Goal: Task Accomplishment & Management: Use online tool/utility

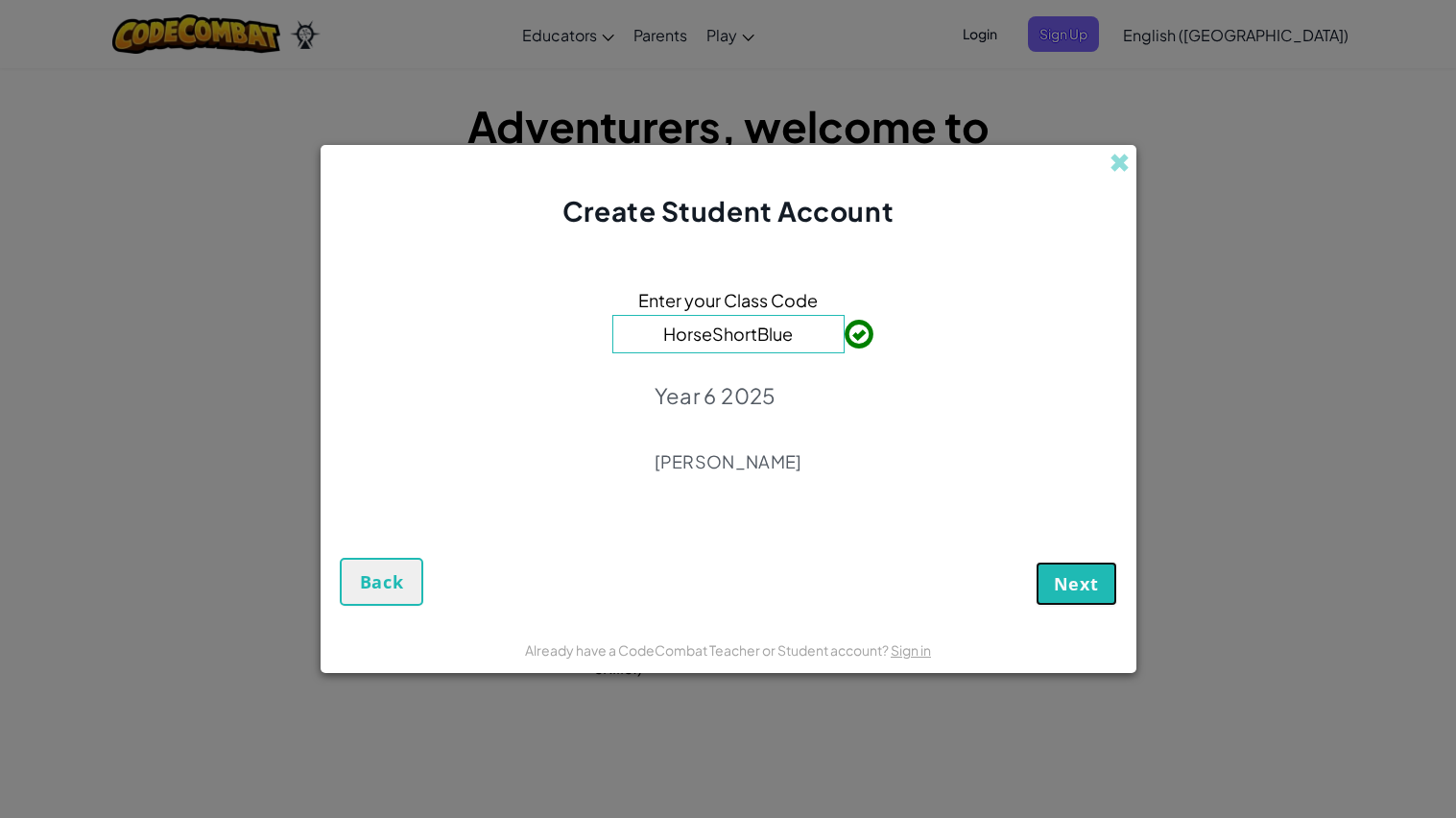
click at [1089, 599] on button "Next" at bounding box center [1076, 584] width 81 height 45
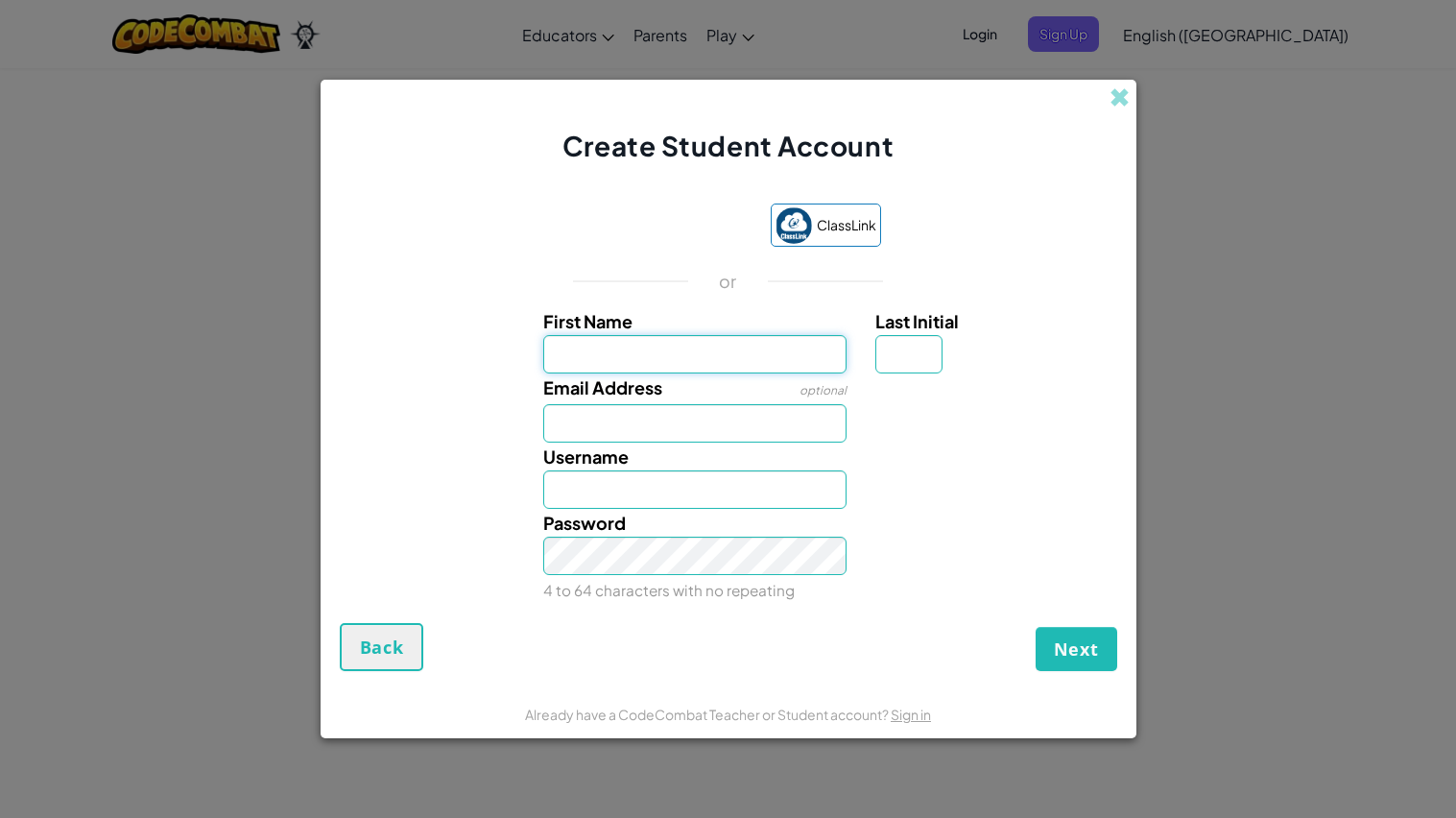
click at [636, 368] on input "First Name" at bounding box center [695, 354] width 304 height 39
type input "[PERSON_NAME]"
click at [695, 414] on input "Email Address" at bounding box center [695, 423] width 304 height 39
type input "H"
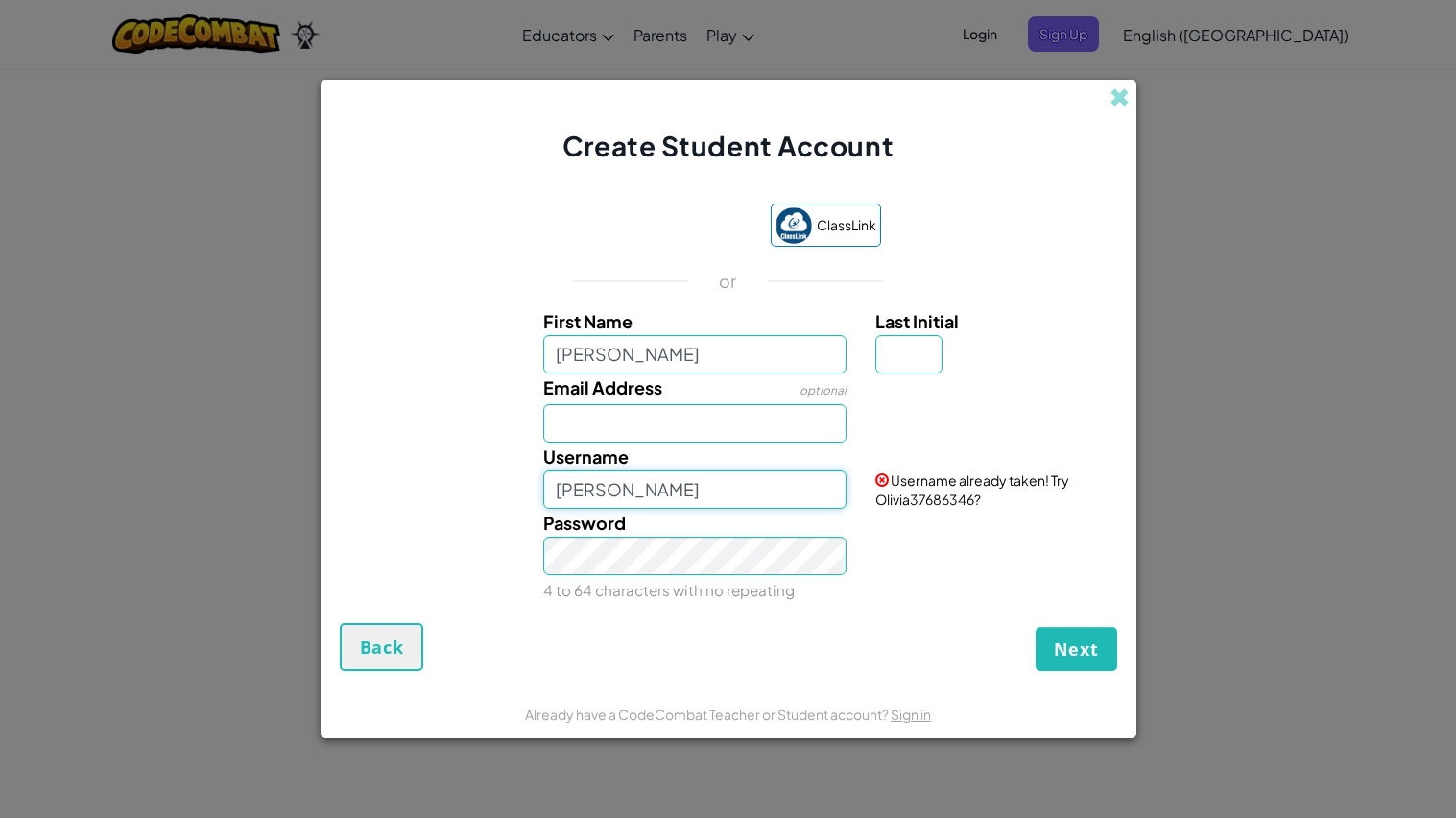
click at [672, 488] on input "[PERSON_NAME]" at bounding box center [695, 490] width 304 height 39
type input "OliviaHlp25"
click at [1035, 627] on button "Next" at bounding box center [1076, 649] width 81 height 45
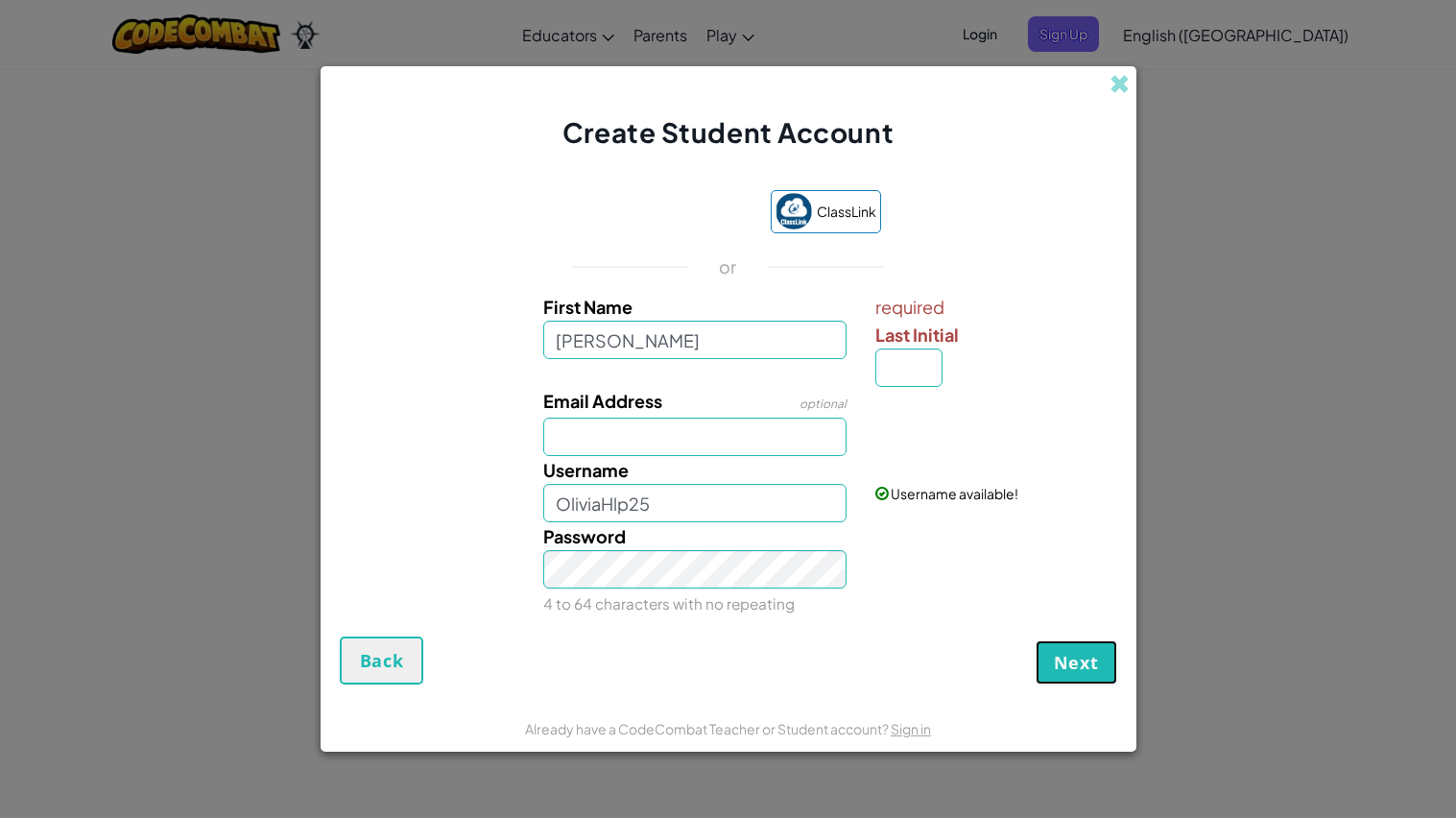
click at [1087, 659] on span "Next" at bounding box center [1076, 663] width 45 height 23
click at [1071, 677] on button "Next" at bounding box center [1076, 663] width 81 height 45
click at [929, 360] on input "Last Initial" at bounding box center [908, 368] width 67 height 39
type input "H"
click at [1066, 655] on span "Next" at bounding box center [1076, 663] width 45 height 23
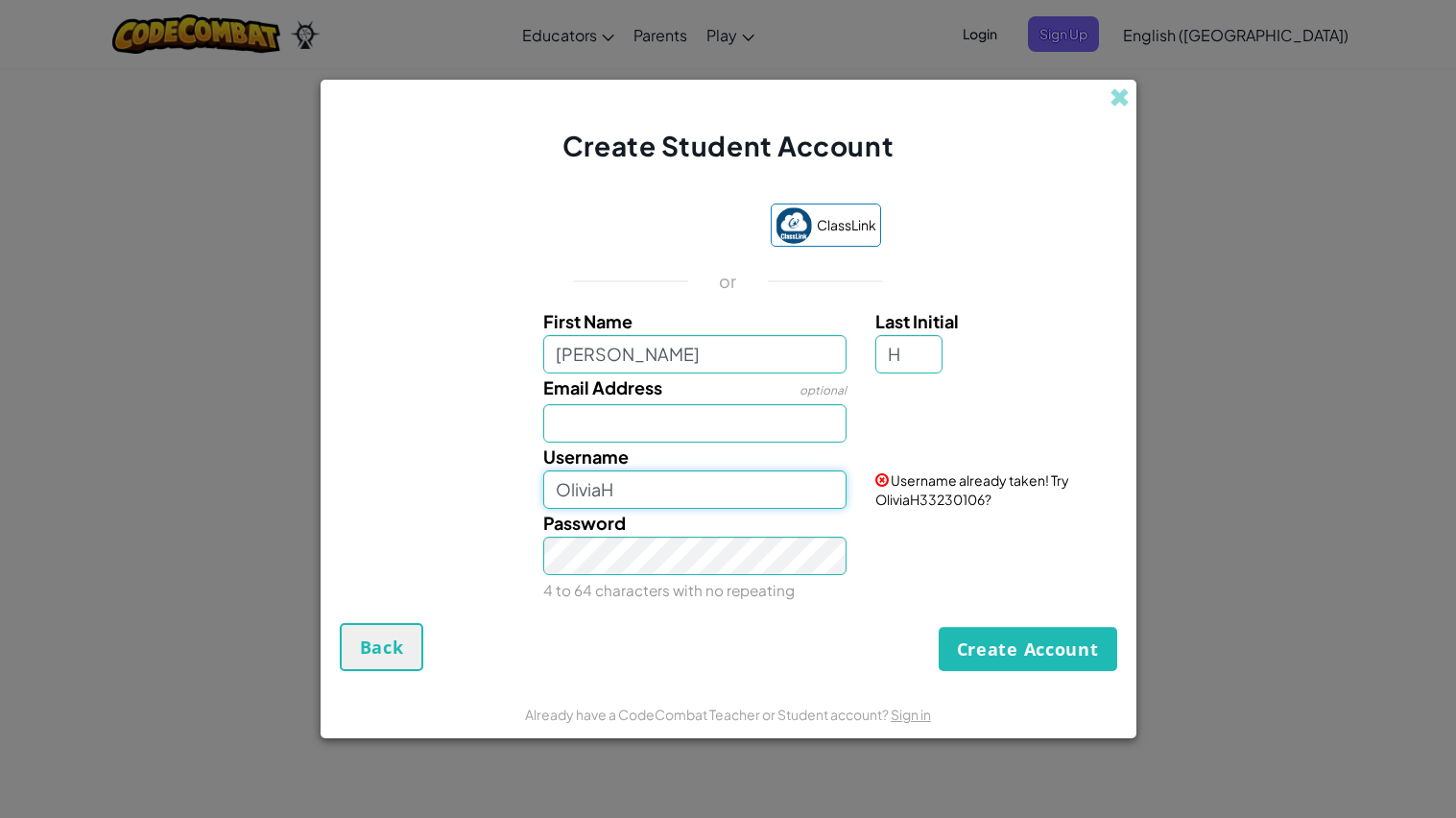
click at [712, 494] on input "OliviaH" at bounding box center [695, 490] width 304 height 39
type input "OliviaHlp25"
click at [990, 658] on button "Create Account" at bounding box center [1028, 649] width 178 height 45
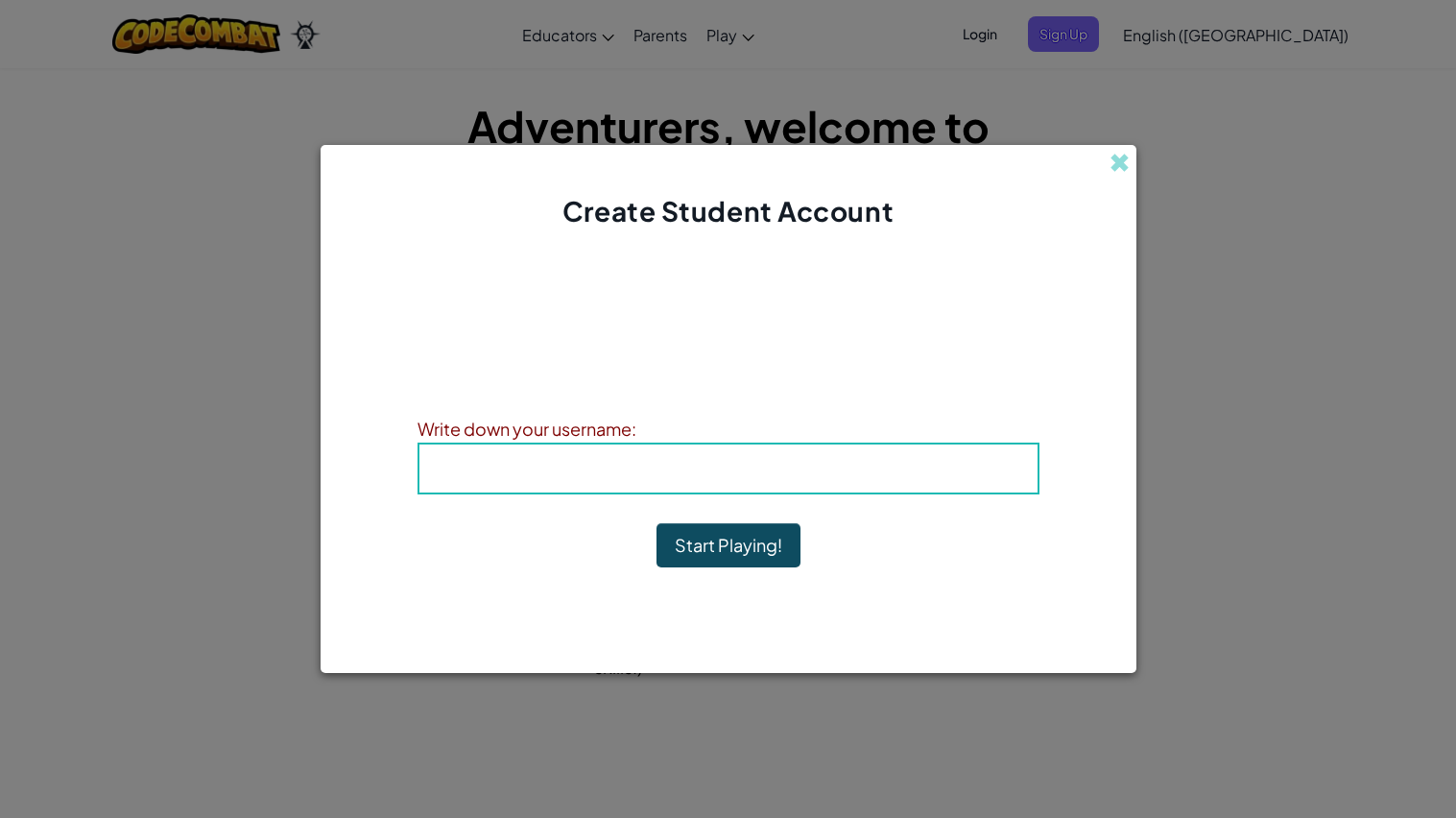
click at [790, 493] on div "Username : OliviaHlp25" at bounding box center [728, 468] width 622 height 51
click at [887, 455] on h4 "Username : OliviaHlp25" at bounding box center [728, 469] width 580 height 29
click at [874, 475] on h4 "Username : OliviaHlp25" at bounding box center [728, 469] width 580 height 29
click at [518, 460] on h4 "Username : OliviaHlp25" at bounding box center [728, 469] width 580 height 29
click at [721, 540] on button "Start Playing!" at bounding box center [728, 545] width 144 height 45
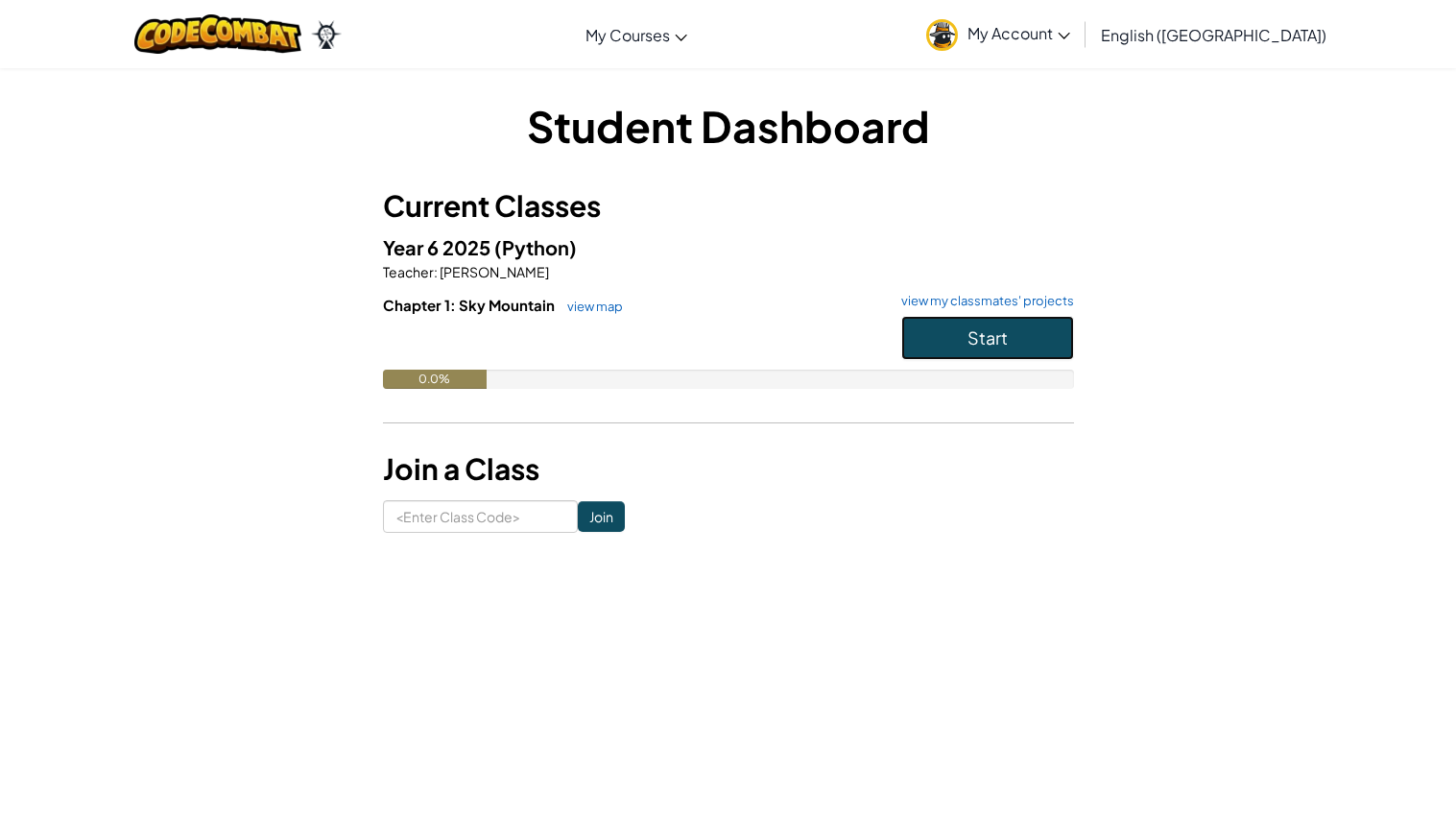
click at [955, 337] on button "Start" at bounding box center [987, 338] width 173 height 45
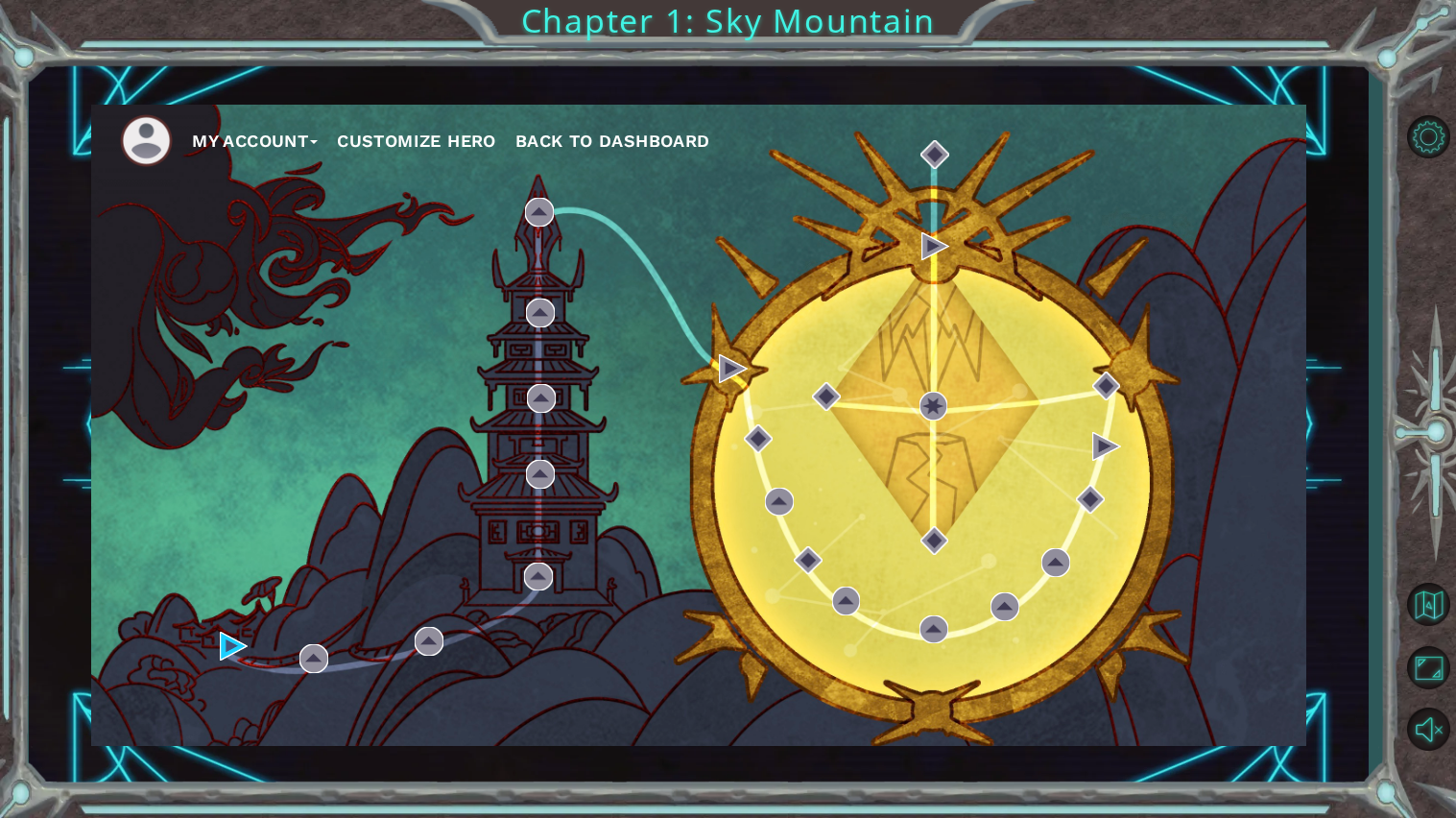
click at [381, 140] on button "Customize Hero" at bounding box center [416, 142] width 159 height 29
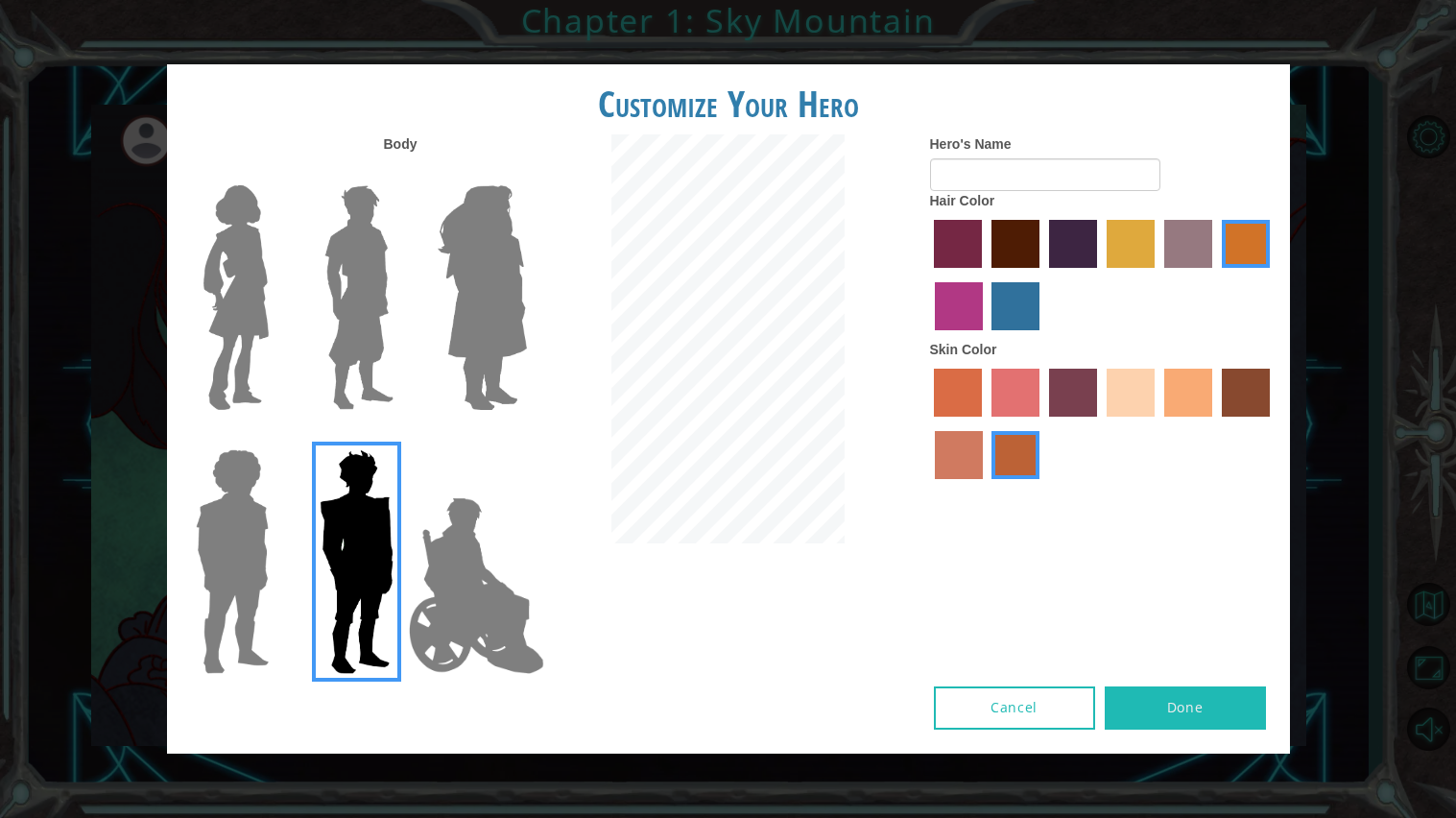
click at [449, 220] on img at bounding box center [482, 297] width 105 height 240
click at [526, 173] on input "Hero Amethyst" at bounding box center [526, 173] width 0 height 0
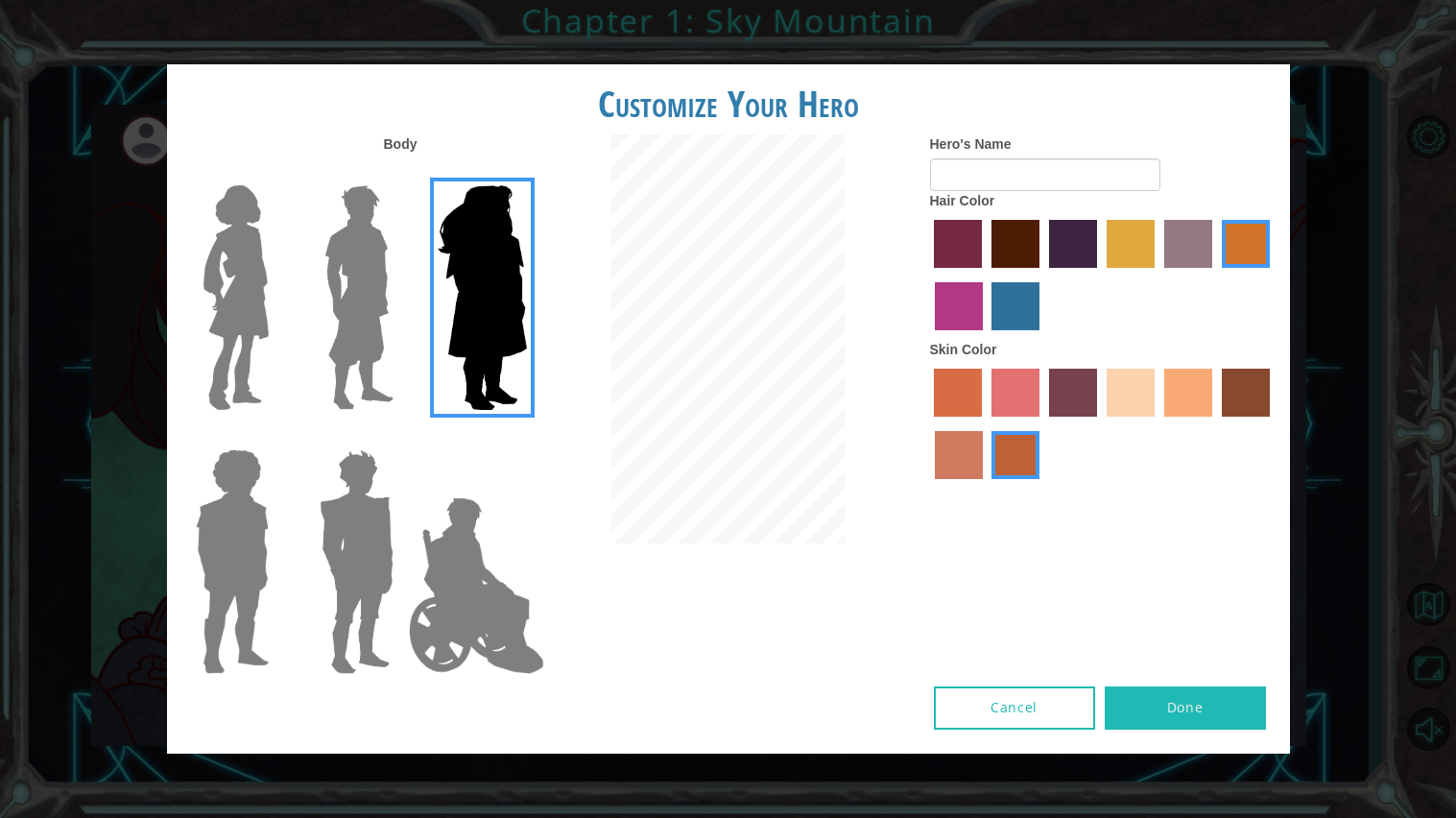
click at [1175, 387] on label "tacao skin color" at bounding box center [1187, 392] width 48 height 48
click at [1157, 423] on input "tacao skin color" at bounding box center [1157, 423] width 0 height 0
click at [963, 399] on label "sorbus skin color" at bounding box center [957, 392] width 48 height 48
click at [928, 423] on input "sorbus skin color" at bounding box center [928, 423] width 0 height 0
click at [1194, 379] on label "tacao skin color" at bounding box center [1187, 392] width 48 height 48
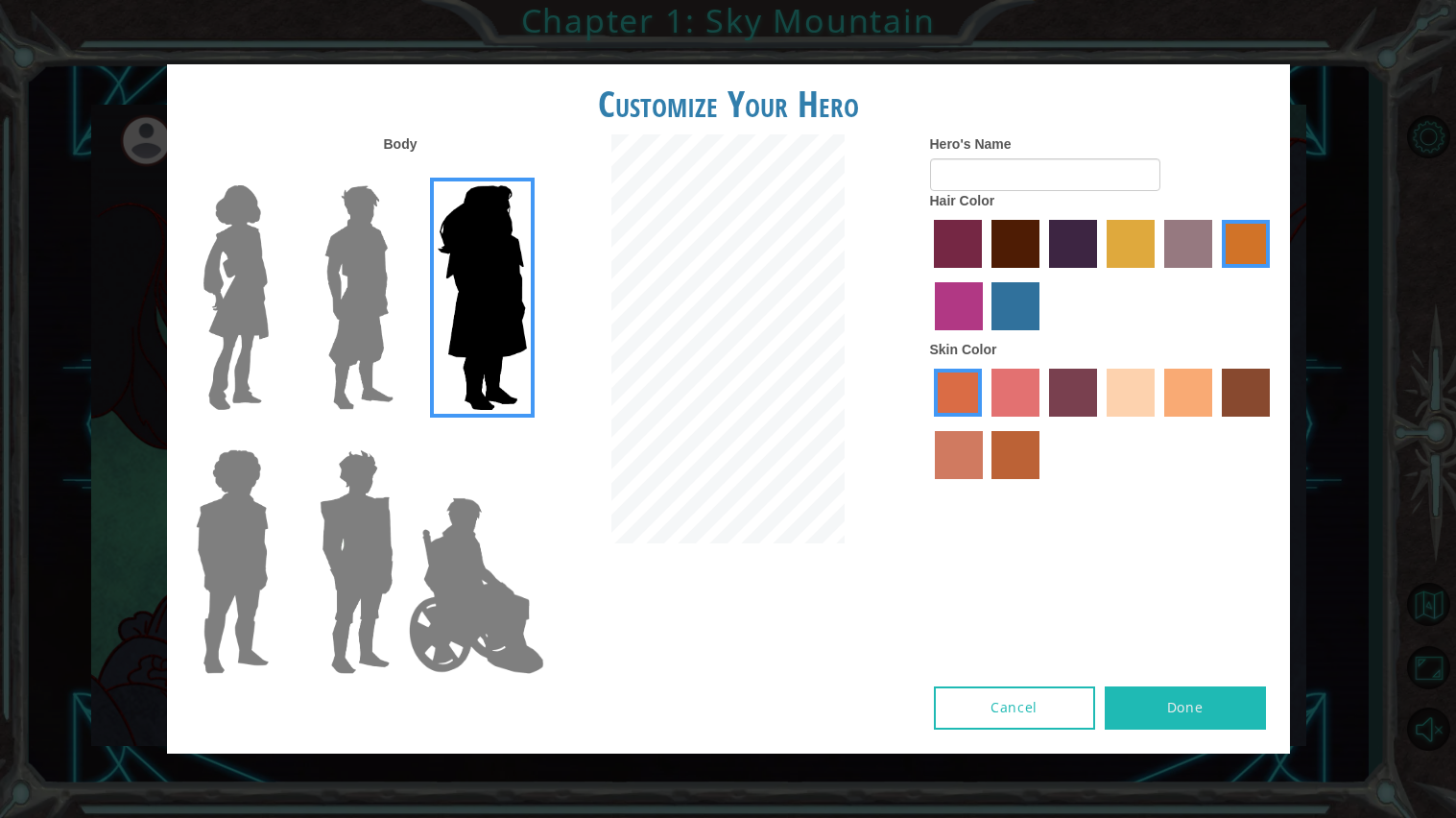
click at [1157, 423] on input "tacao skin color" at bounding box center [1157, 423] width 0 height 0
click at [964, 326] on label "medium red violet hair color" at bounding box center [958, 306] width 48 height 48
click at [1273, 275] on input "medium red violet hair color" at bounding box center [1273, 275] width 0 height 0
click at [245, 300] on img at bounding box center [236, 297] width 81 height 240
click at [276, 173] on input "Hero Connie" at bounding box center [276, 173] width 0 height 0
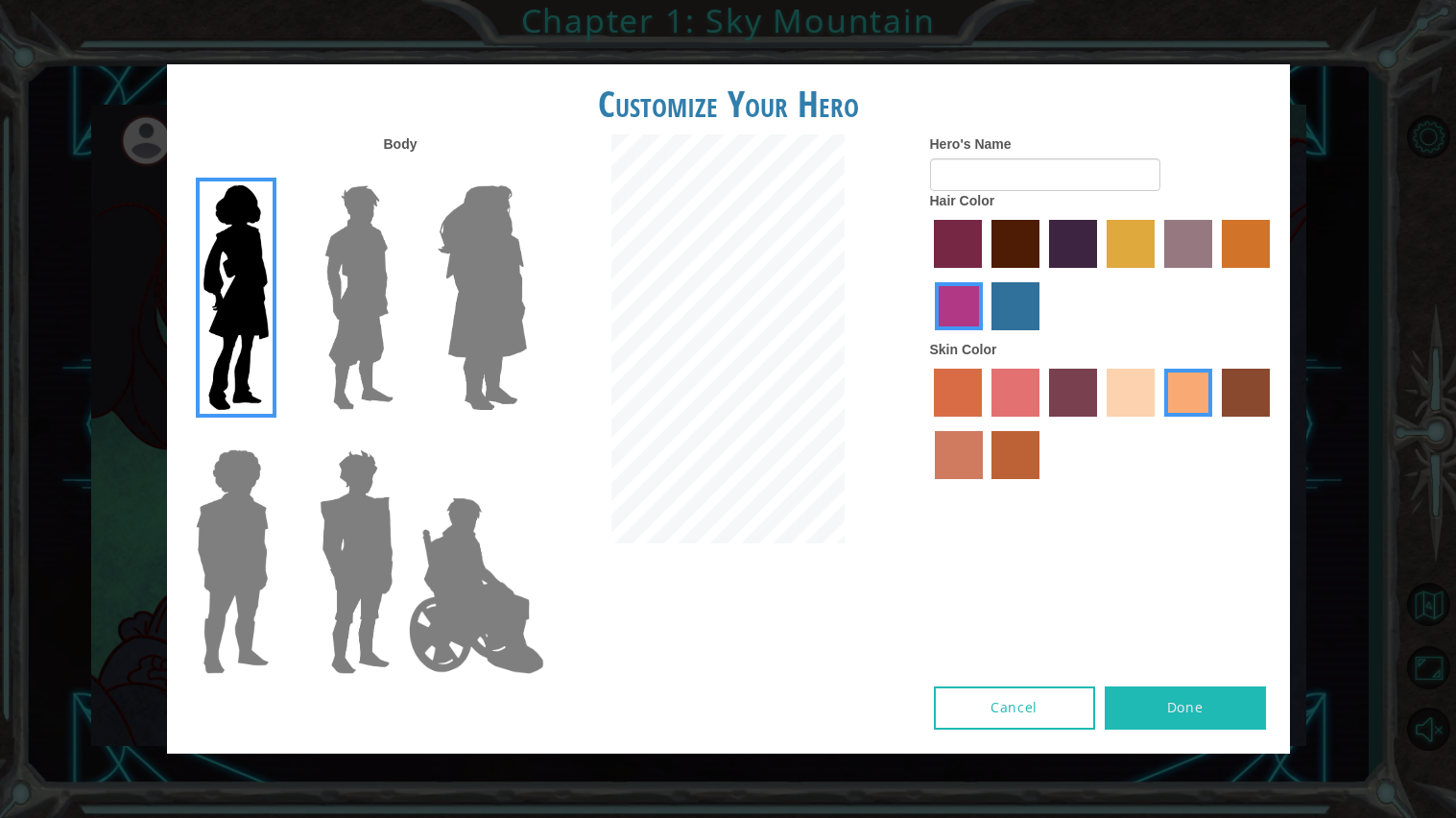
click at [444, 389] on img at bounding box center [482, 297] width 105 height 240
click at [526, 173] on input "Hero Amethyst" at bounding box center [526, 173] width 0 height 0
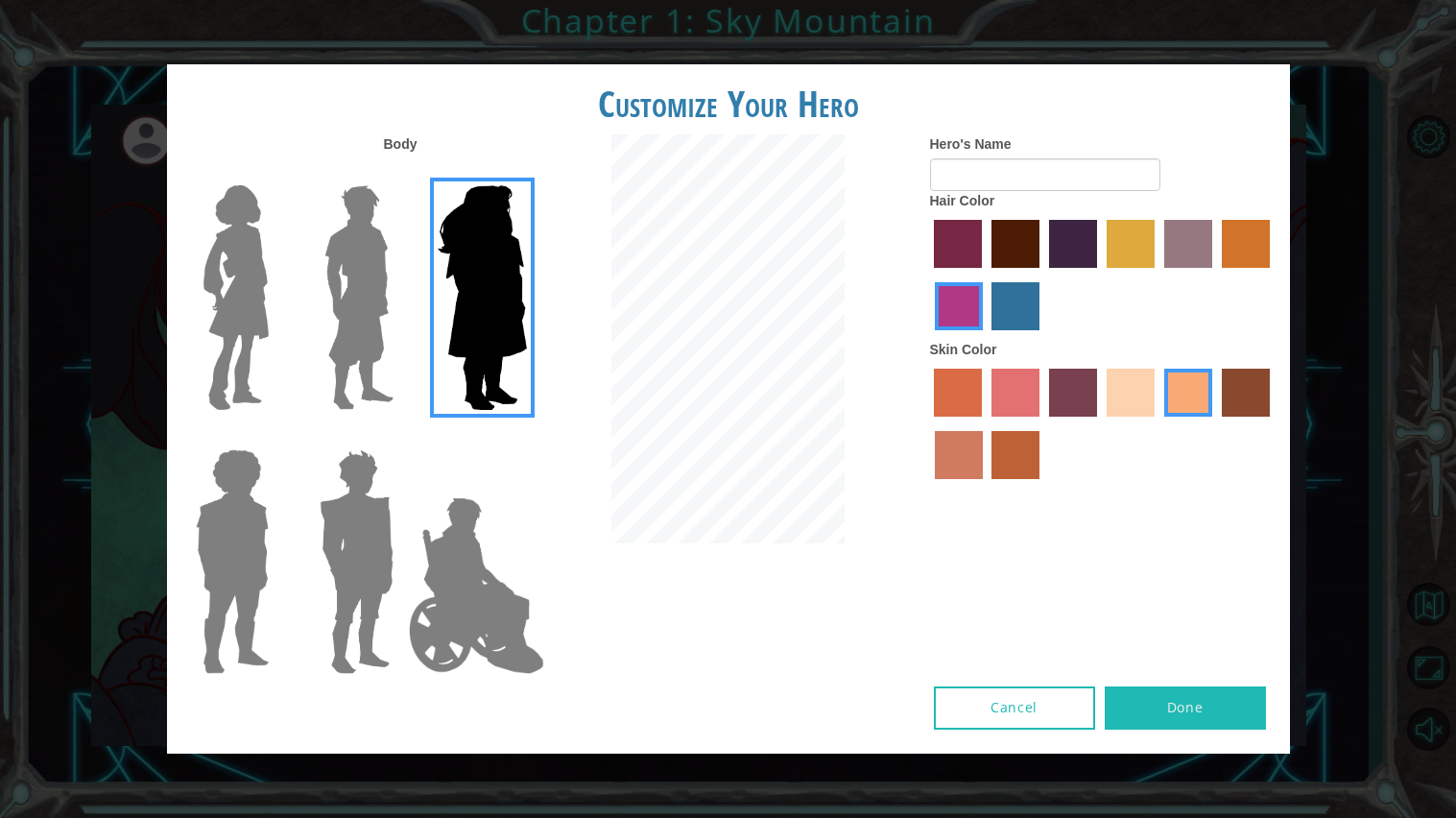
click at [239, 328] on img at bounding box center [236, 297] width 81 height 240
click at [276, 173] on input "Hero Connie" at bounding box center [276, 173] width 0 height 0
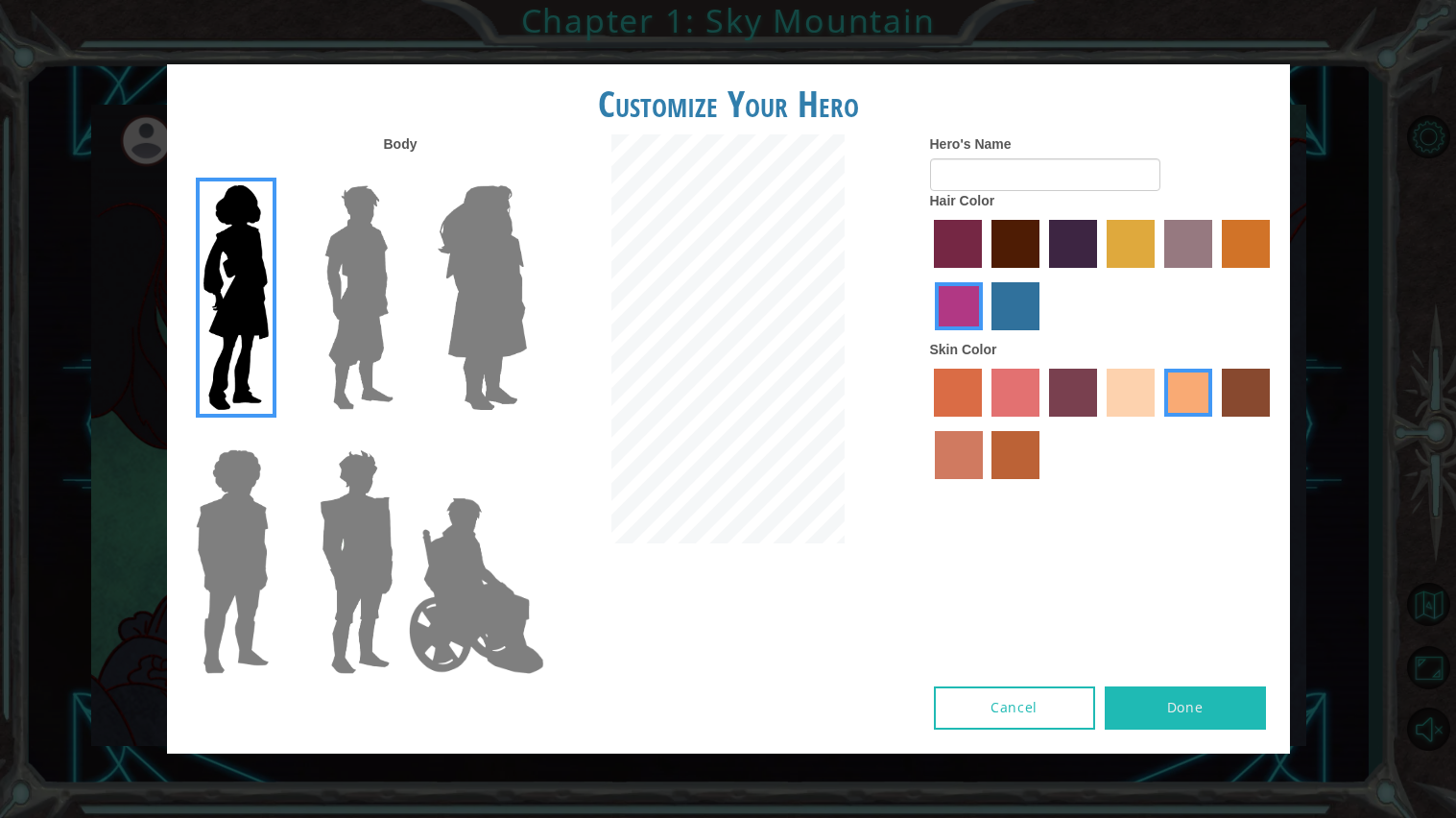
click at [433, 616] on img at bounding box center [476, 586] width 150 height 192
click at [526, 437] on input "Hero Jamie" at bounding box center [526, 437] width 0 height 0
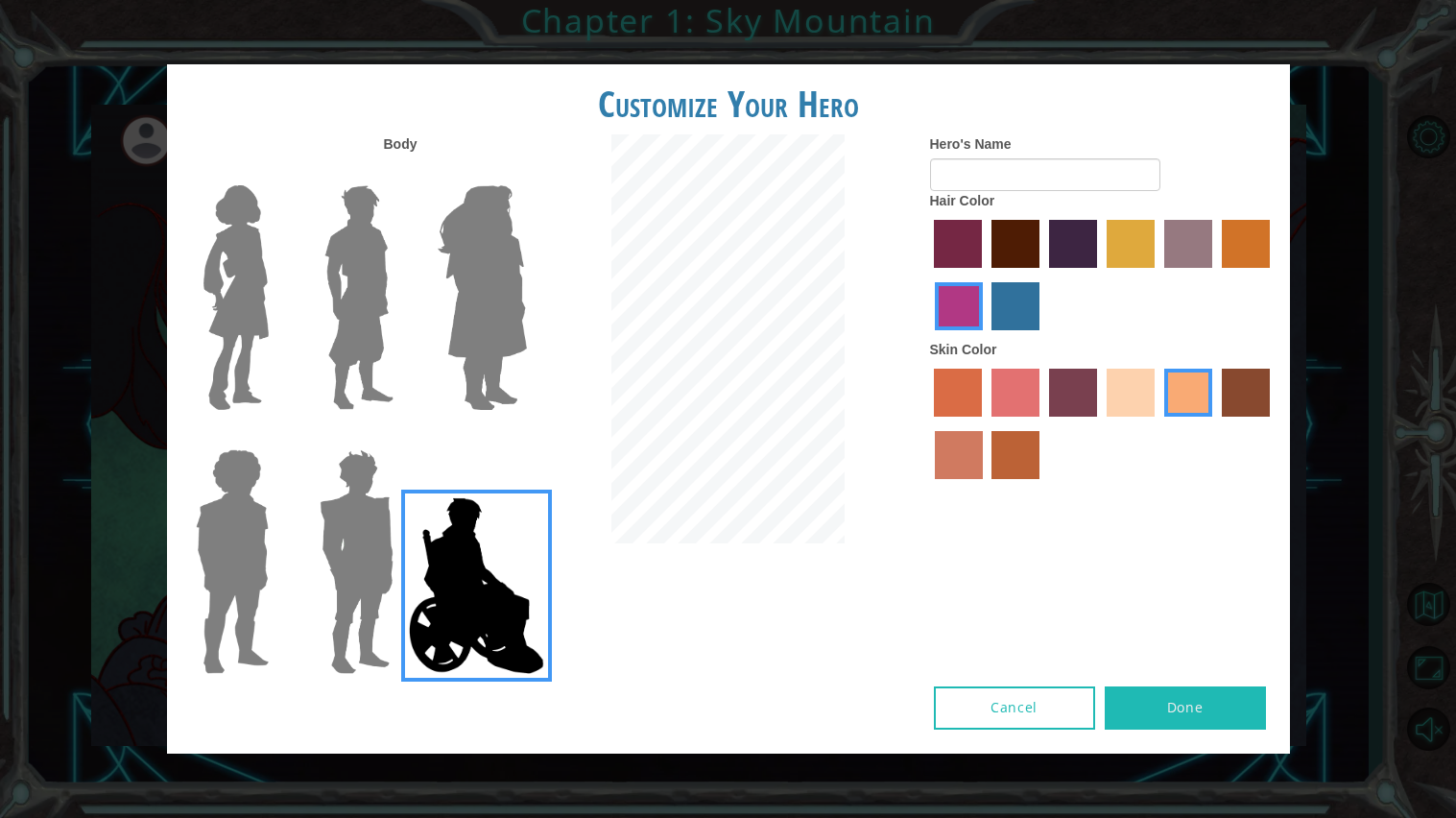
click at [251, 285] on img at bounding box center [236, 297] width 81 height 240
click at [276, 173] on input "Hero Connie" at bounding box center [276, 173] width 0 height 0
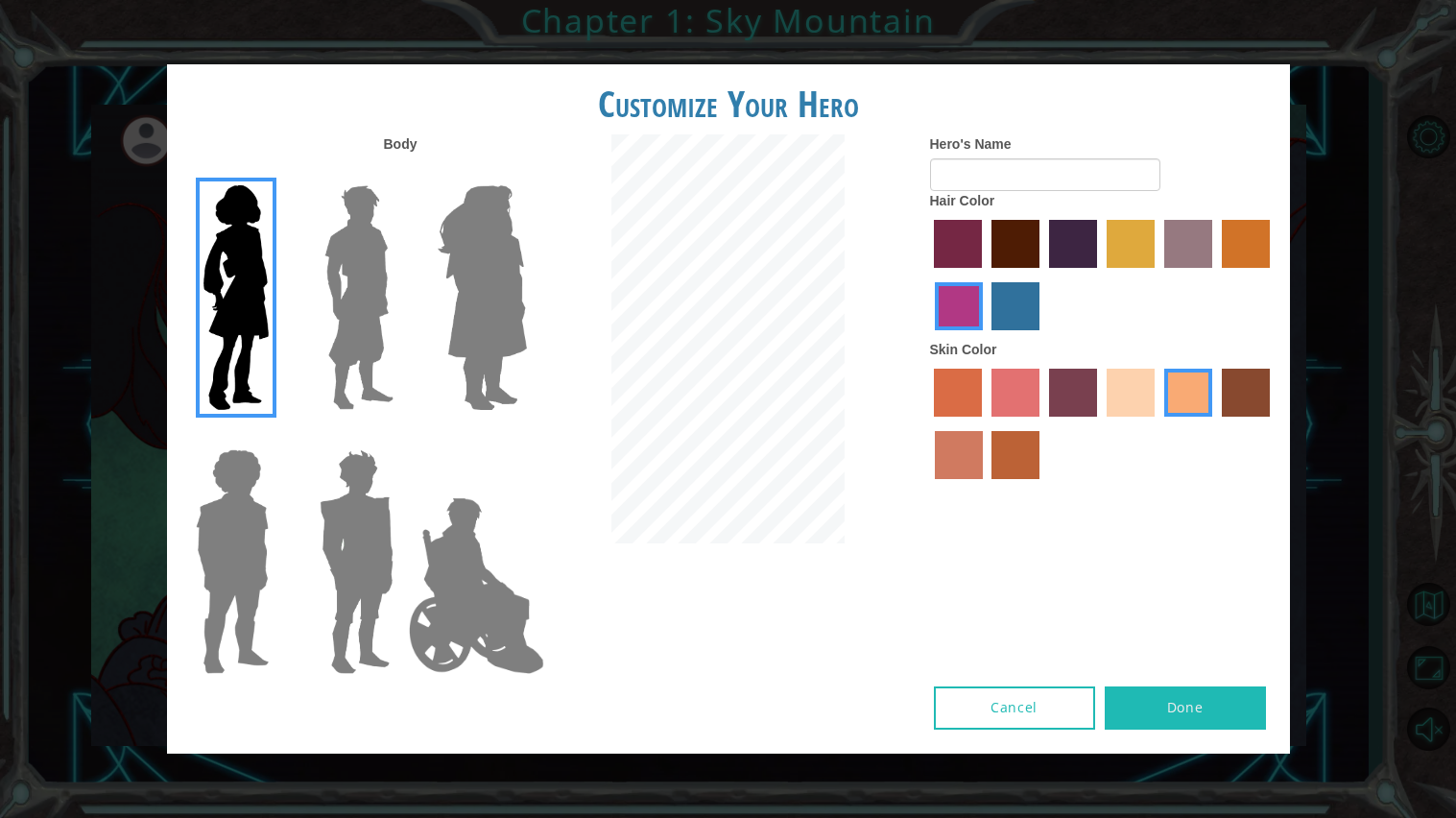
click at [1058, 245] on label "hot purple hair color" at bounding box center [1072, 244] width 48 height 48
click at [1042, 275] on input "hot purple hair color" at bounding box center [1042, 275] width 0 height 0
click at [969, 305] on label "medium red violet hair color" at bounding box center [958, 306] width 48 height 48
click at [1273, 275] on input "medium red violet hair color" at bounding box center [1273, 275] width 0 height 0
click at [1073, 238] on label "hot purple hair color" at bounding box center [1072, 244] width 48 height 48
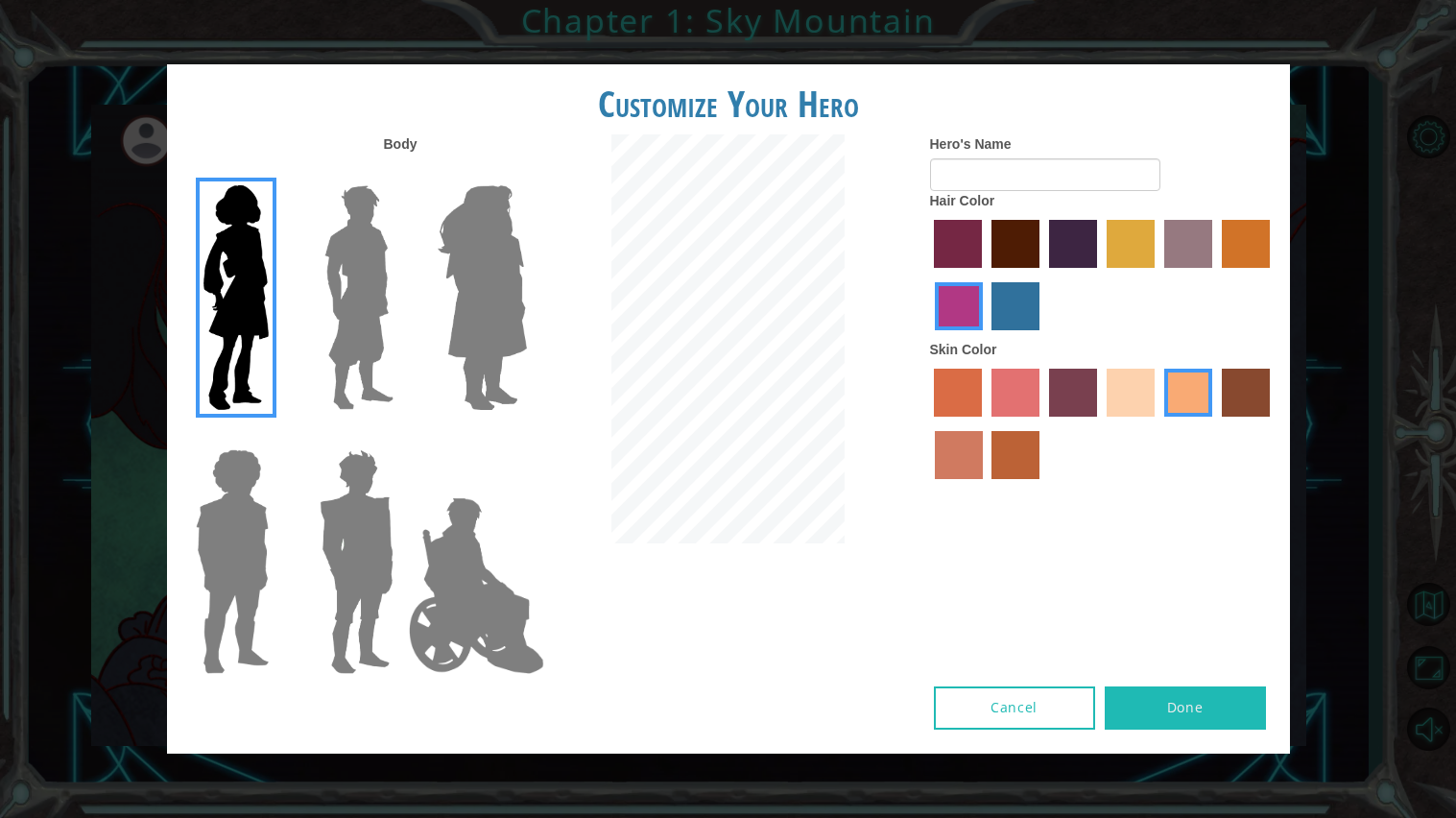
click at [1042, 275] on input "hot purple hair color" at bounding box center [1042, 275] width 0 height 0
click at [956, 253] on label "paprika hair color" at bounding box center [957, 244] width 48 height 48
click at [928, 275] on input "paprika hair color" at bounding box center [928, 275] width 0 height 0
click at [963, 323] on label "medium red violet hair color" at bounding box center [958, 306] width 48 height 48
click at [1273, 275] on input "medium red violet hair color" at bounding box center [1273, 275] width 0 height 0
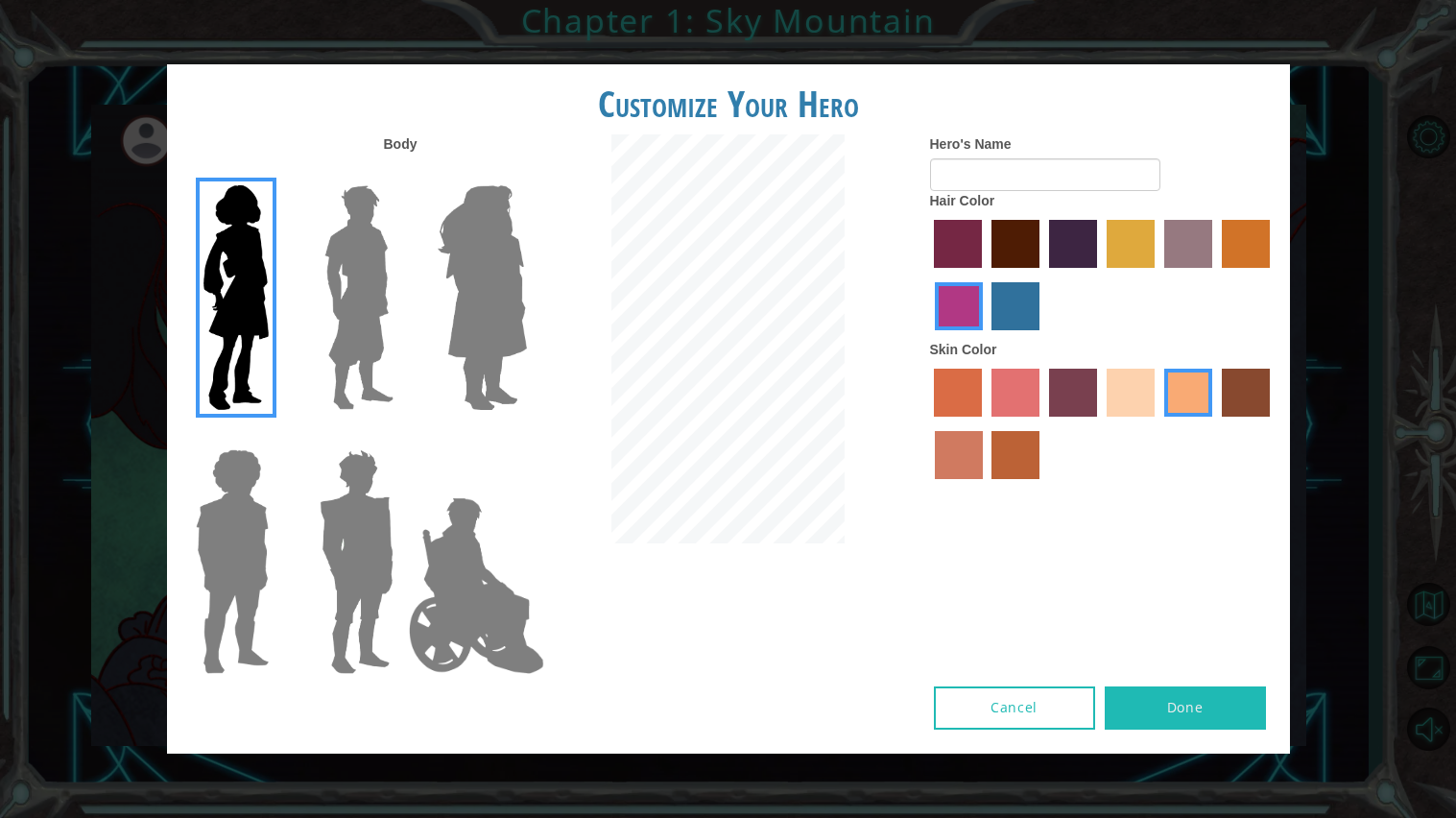
click at [519, 315] on img at bounding box center [482, 297] width 105 height 240
click at [526, 173] on input "Hero Amethyst" at bounding box center [526, 173] width 0 height 0
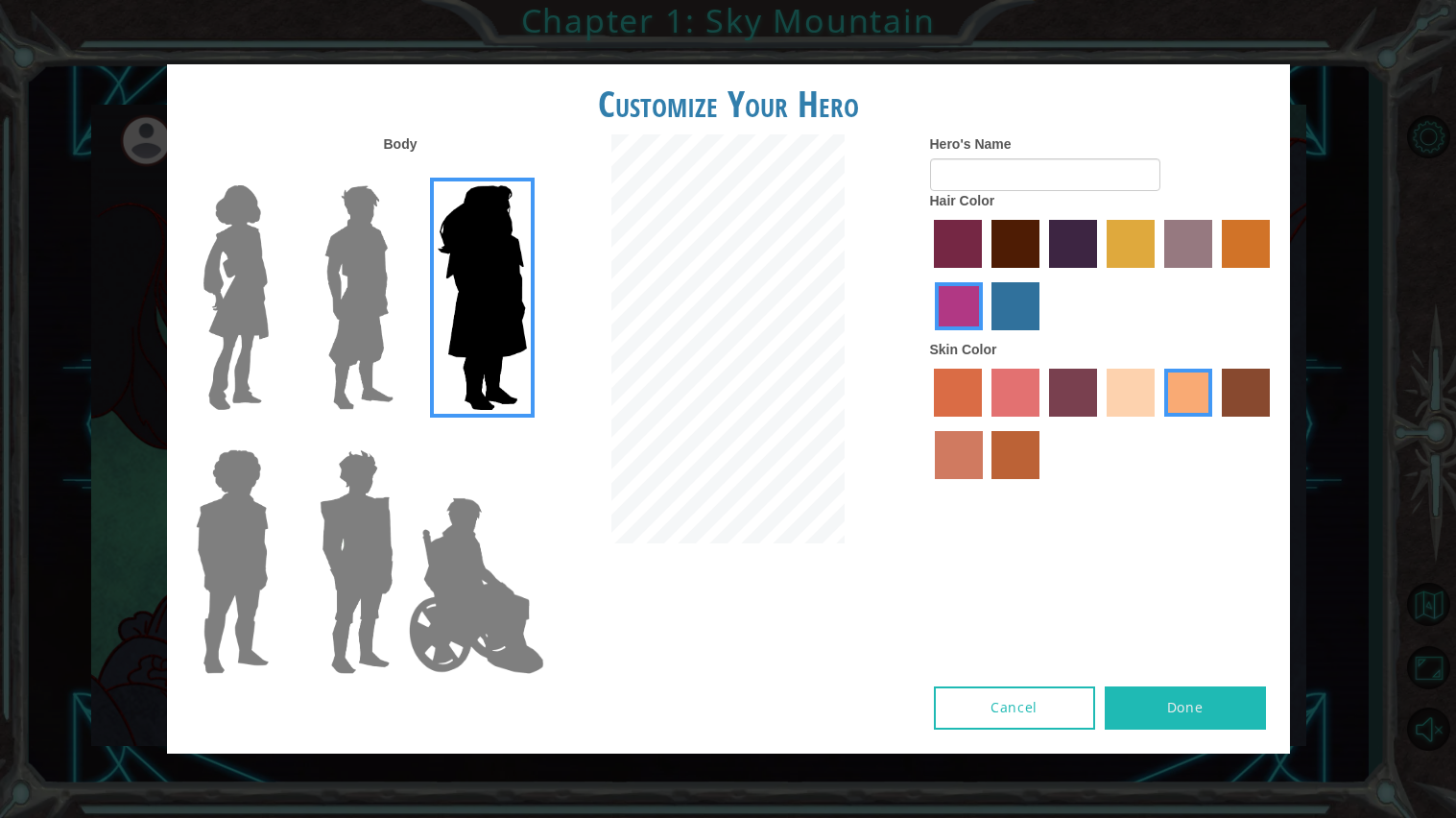
click at [1240, 398] on label "karma skin color" at bounding box center [1245, 392] width 48 height 48
click at [1214, 423] on input "karma skin color" at bounding box center [1214, 423] width 0 height 0
click at [1070, 242] on label "hot purple hair color" at bounding box center [1072, 244] width 48 height 48
click at [1042, 275] on input "hot purple hair color" at bounding box center [1042, 275] width 0 height 0
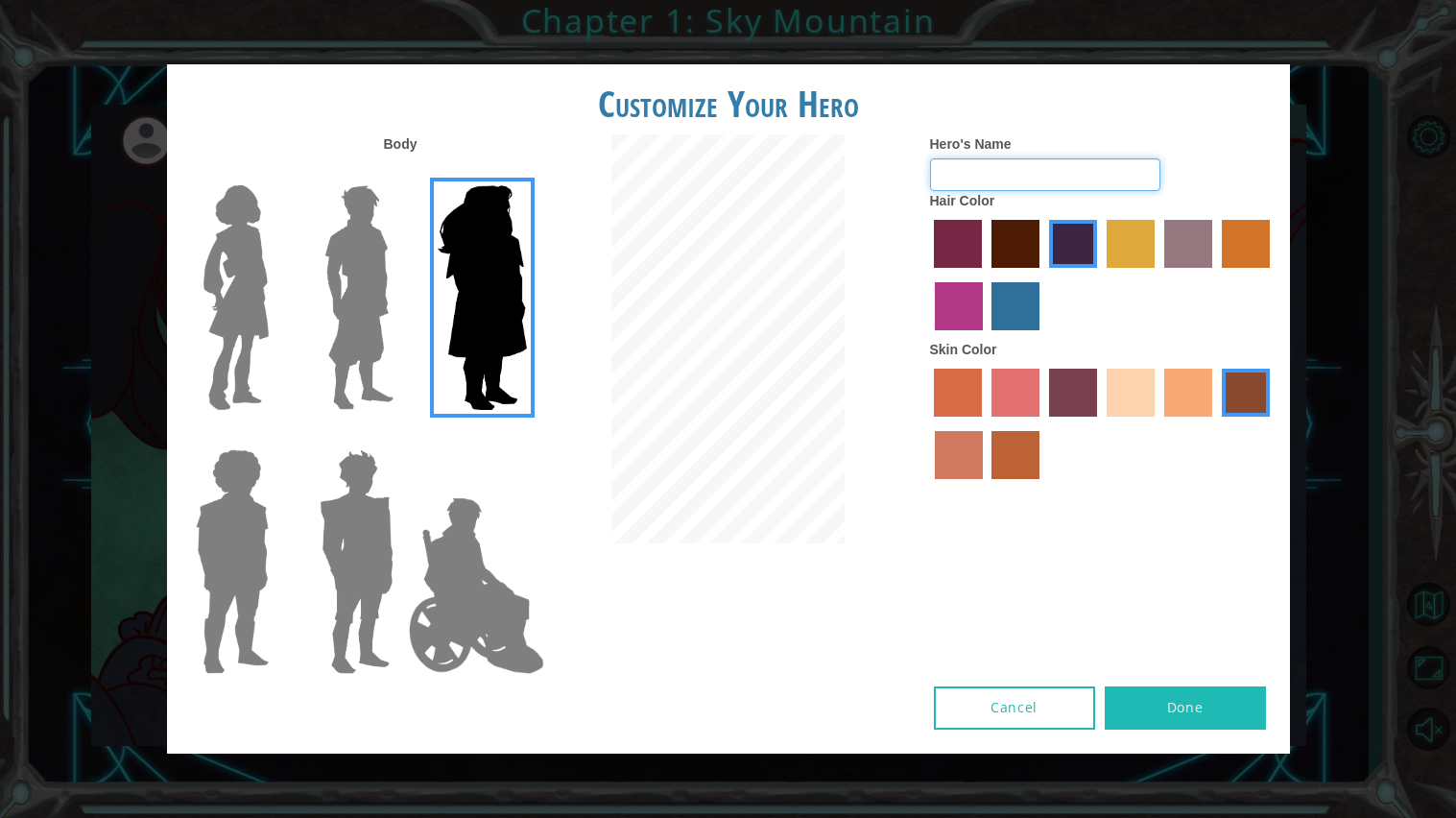
click at [967, 172] on input "Hero's Name" at bounding box center [1045, 175] width 230 height 33
type input "W"
type input "s"
type input "Sandalip"
click at [1162, 714] on button "Done" at bounding box center [1185, 707] width 161 height 44
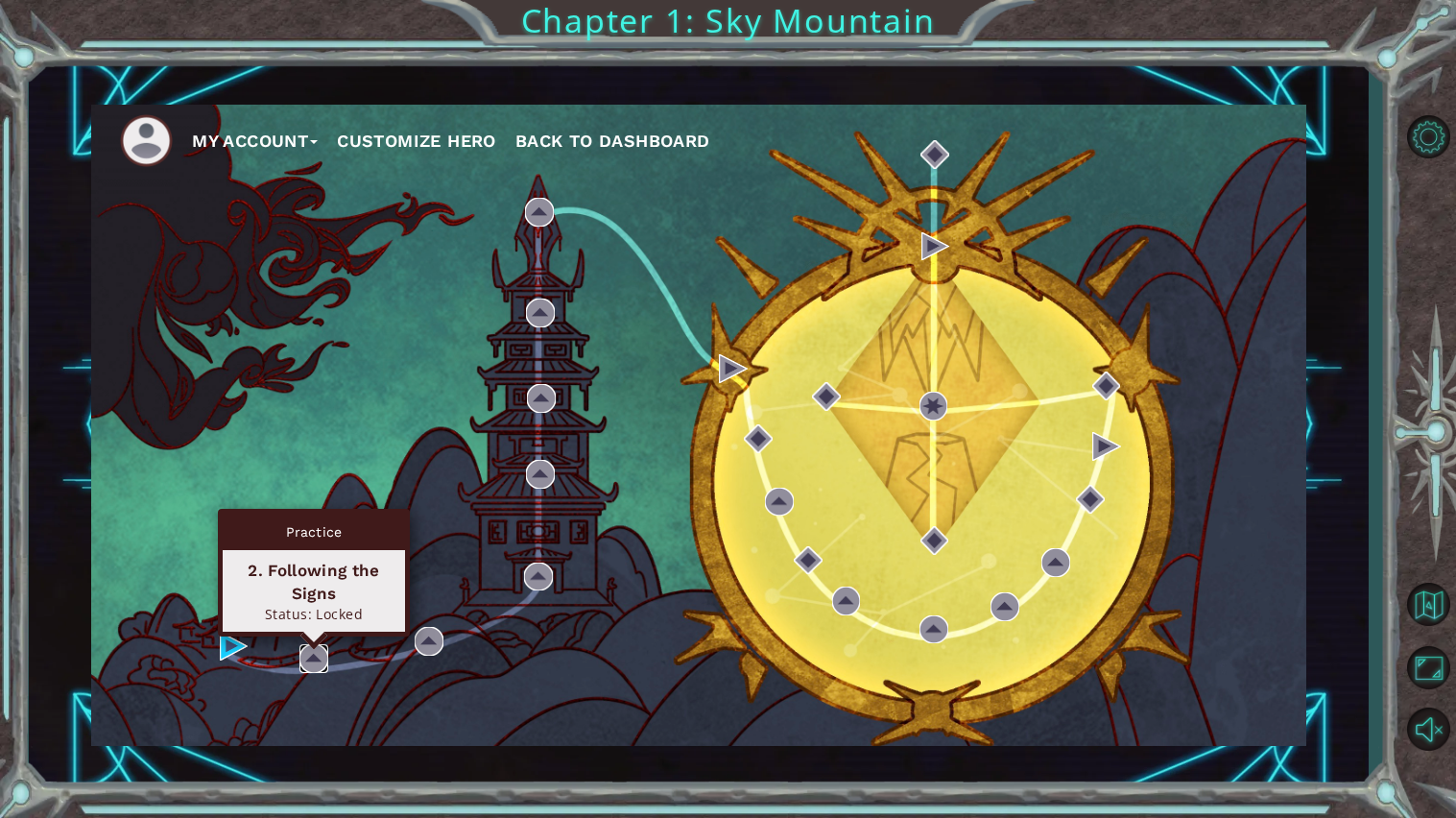
click at [310, 661] on img at bounding box center [314, 659] width 29 height 29
click at [312, 656] on img at bounding box center [314, 659] width 29 height 29
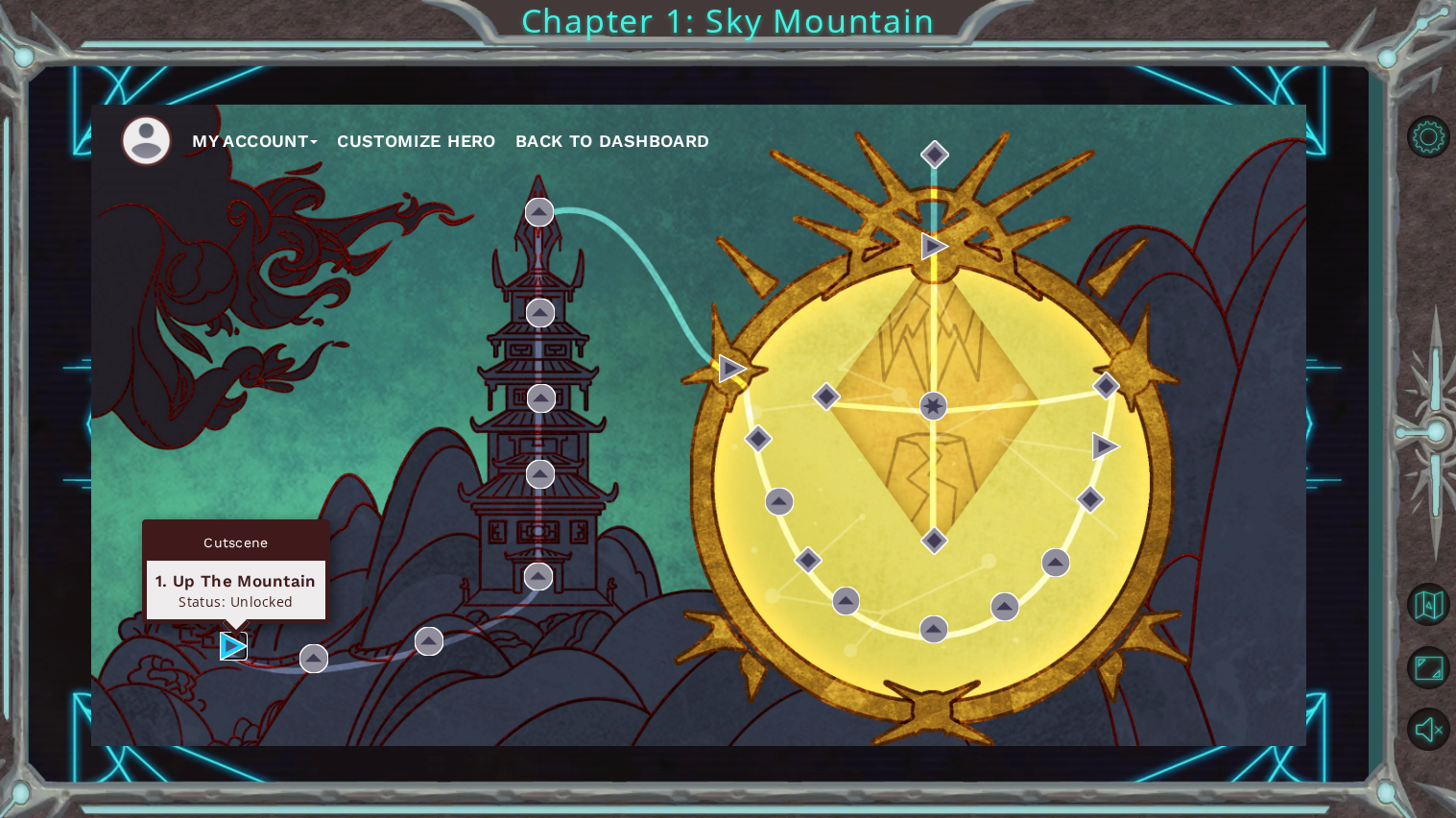
click at [235, 652] on img at bounding box center [235, 646] width 29 height 29
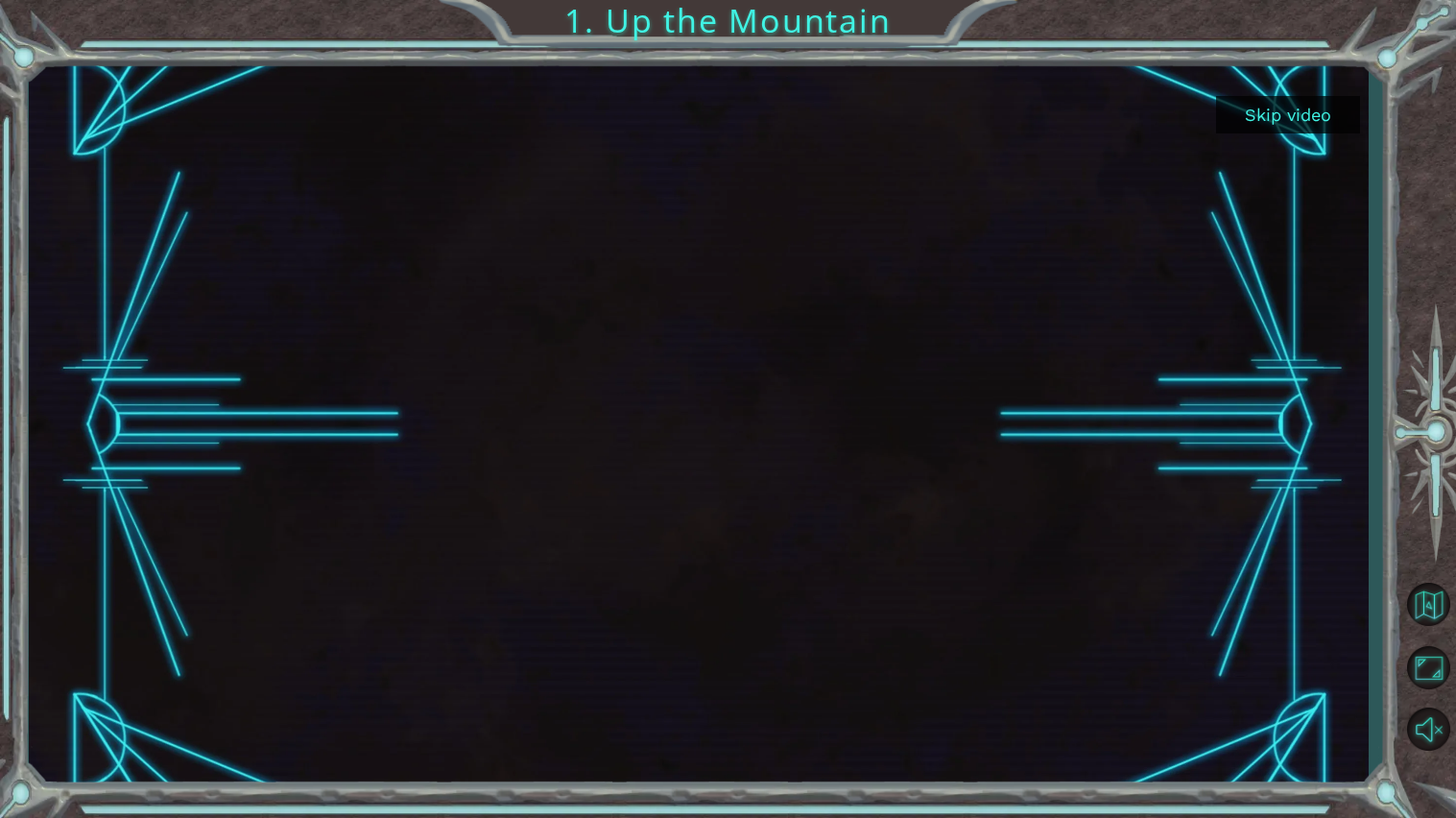
click at [1250, 115] on button "Skip video" at bounding box center [1287, 115] width 144 height 38
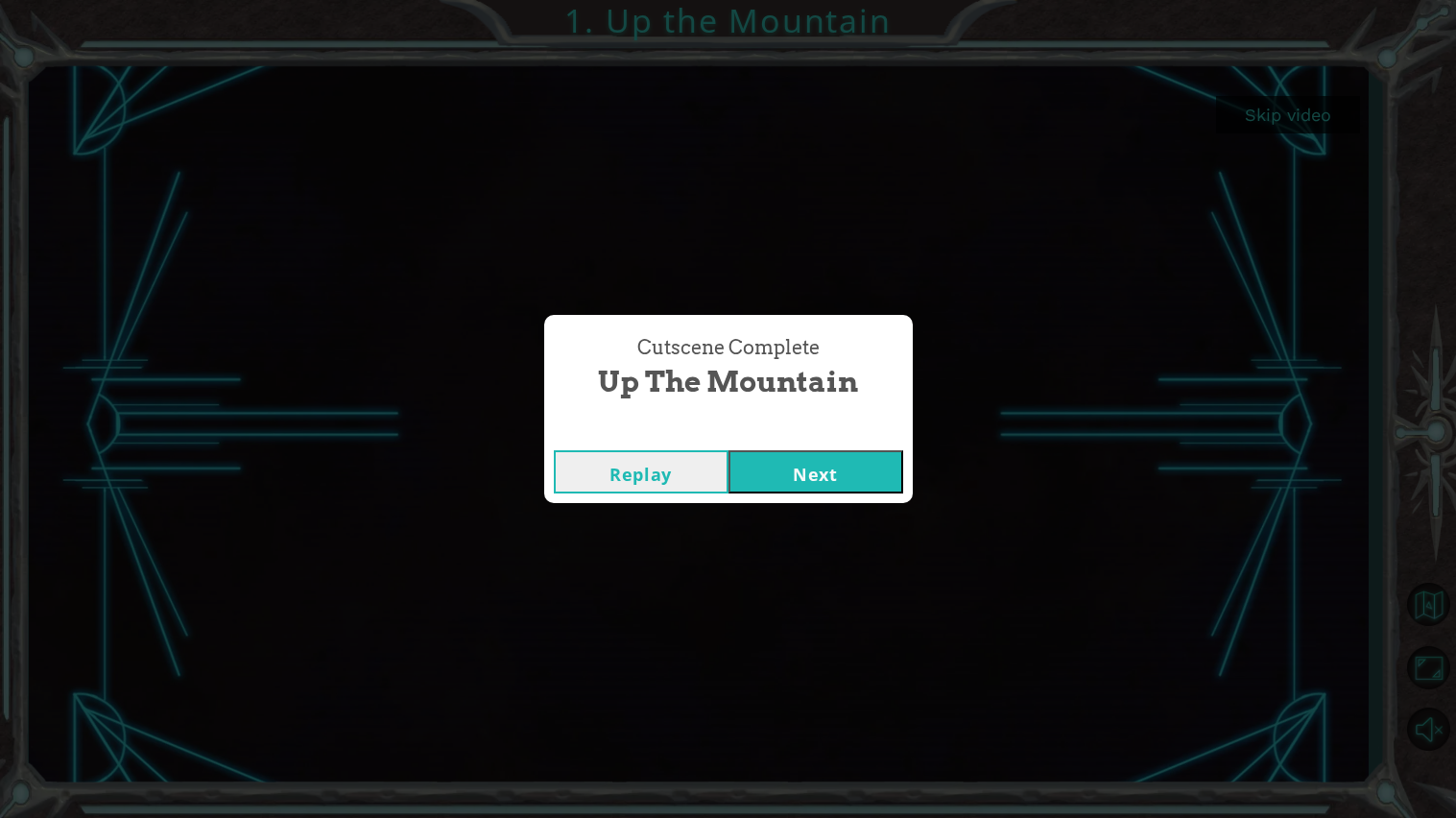
click at [765, 477] on button "Next" at bounding box center [816, 472] width 175 height 44
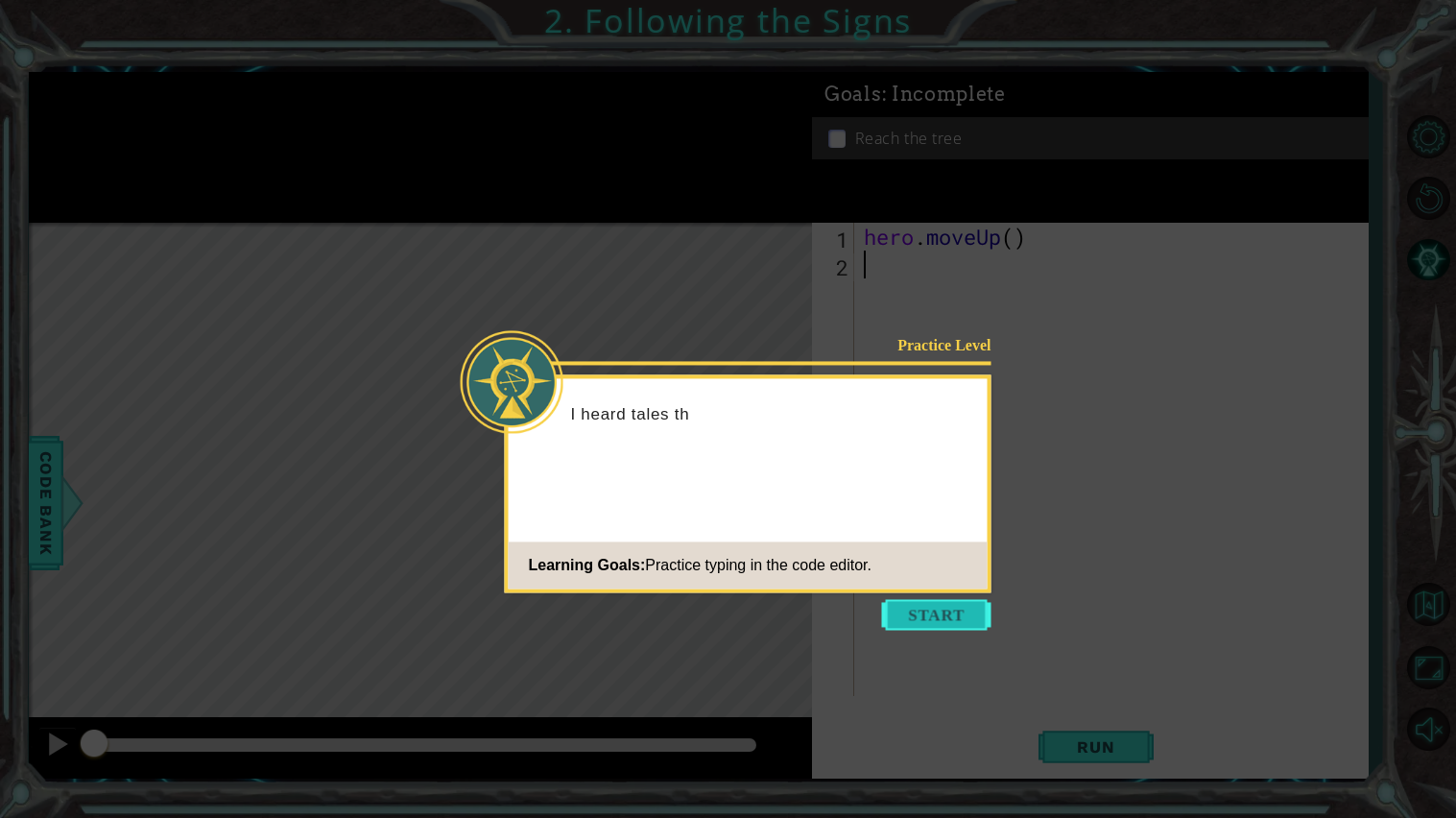
click at [922, 605] on button "Start" at bounding box center [936, 614] width 110 height 31
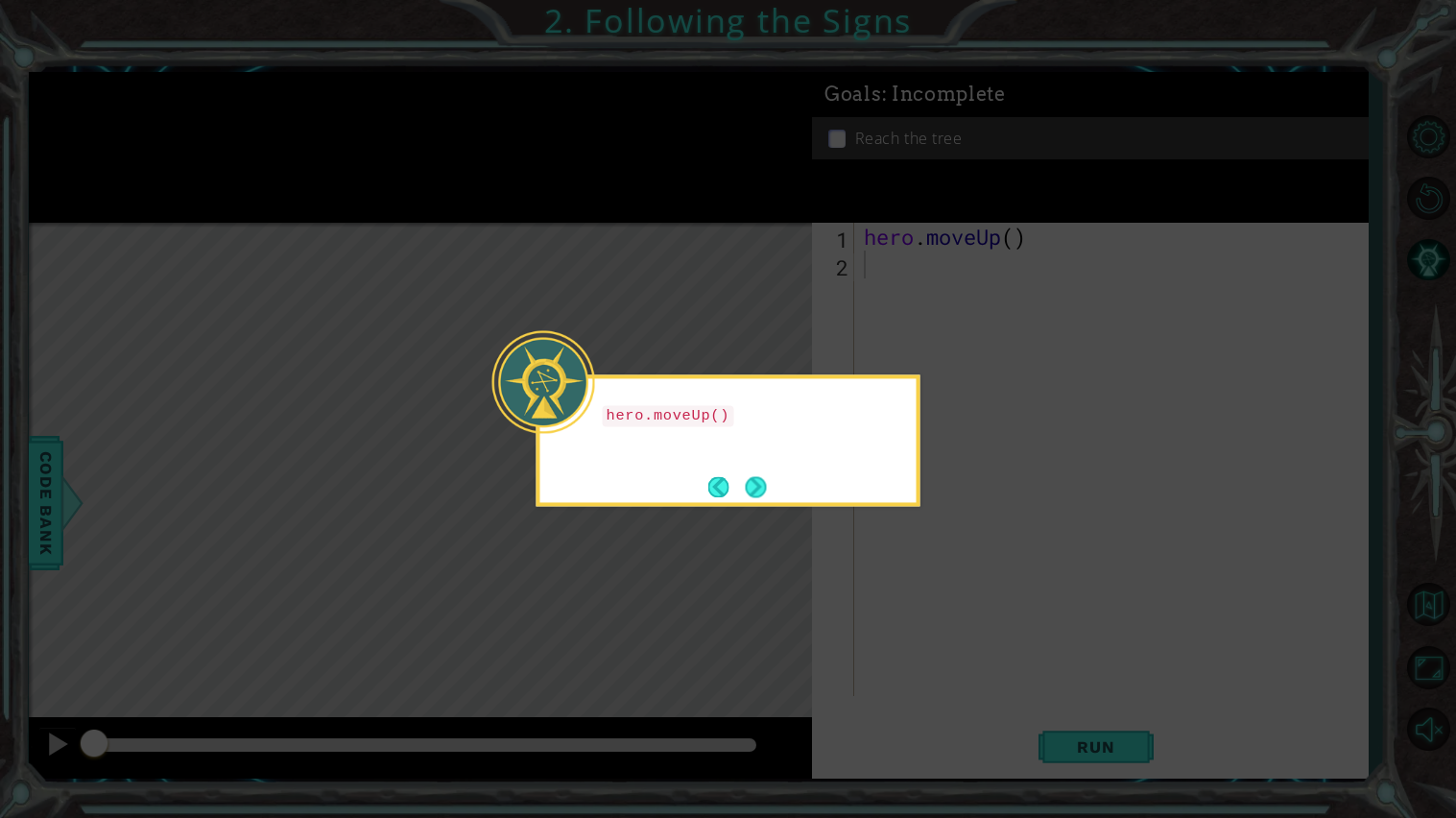
click at [922, 605] on icon at bounding box center [728, 409] width 1456 height 818
click at [742, 493] on button "Back" at bounding box center [727, 487] width 38 height 21
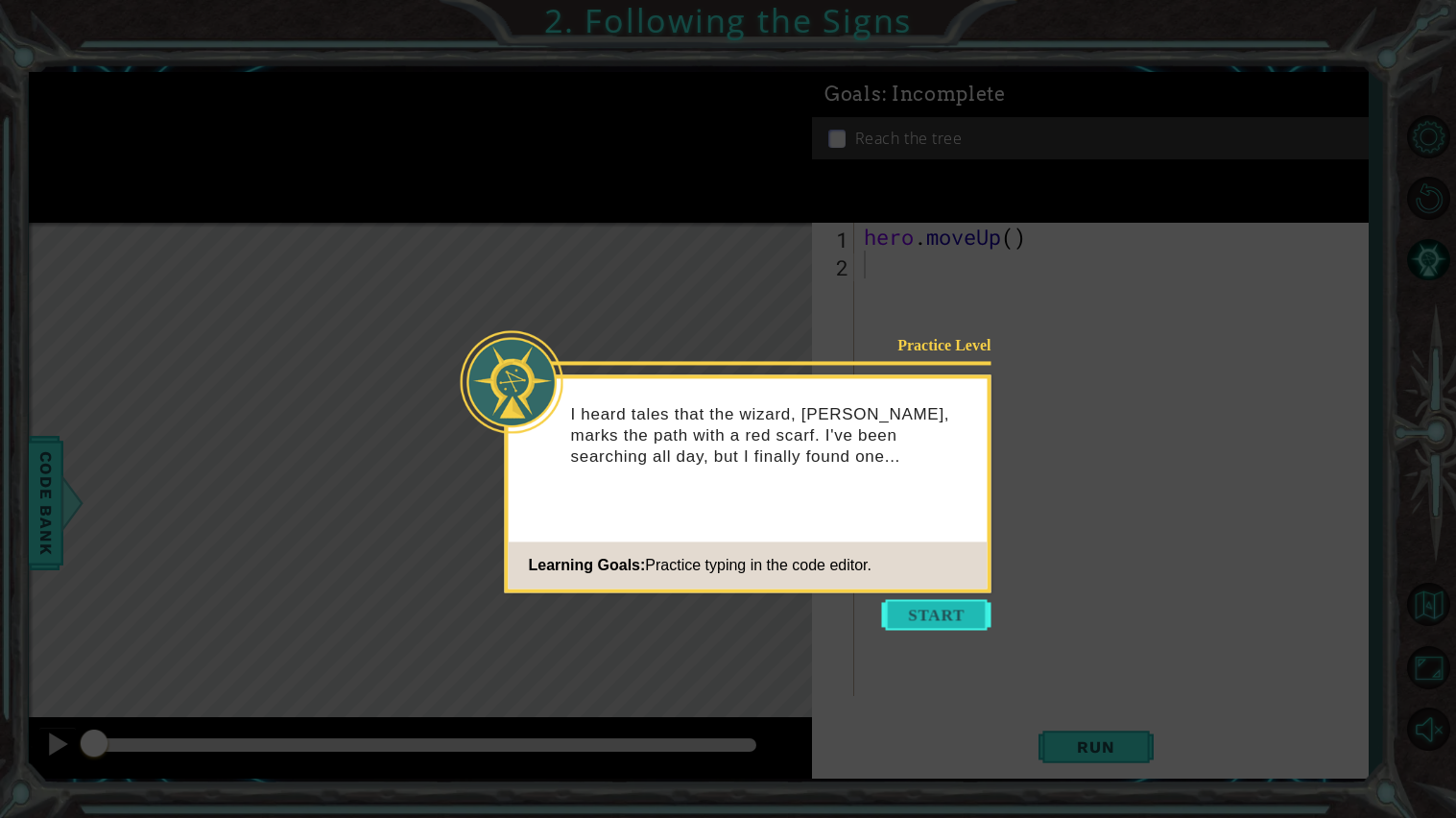
click at [925, 616] on button "Start" at bounding box center [936, 614] width 110 height 31
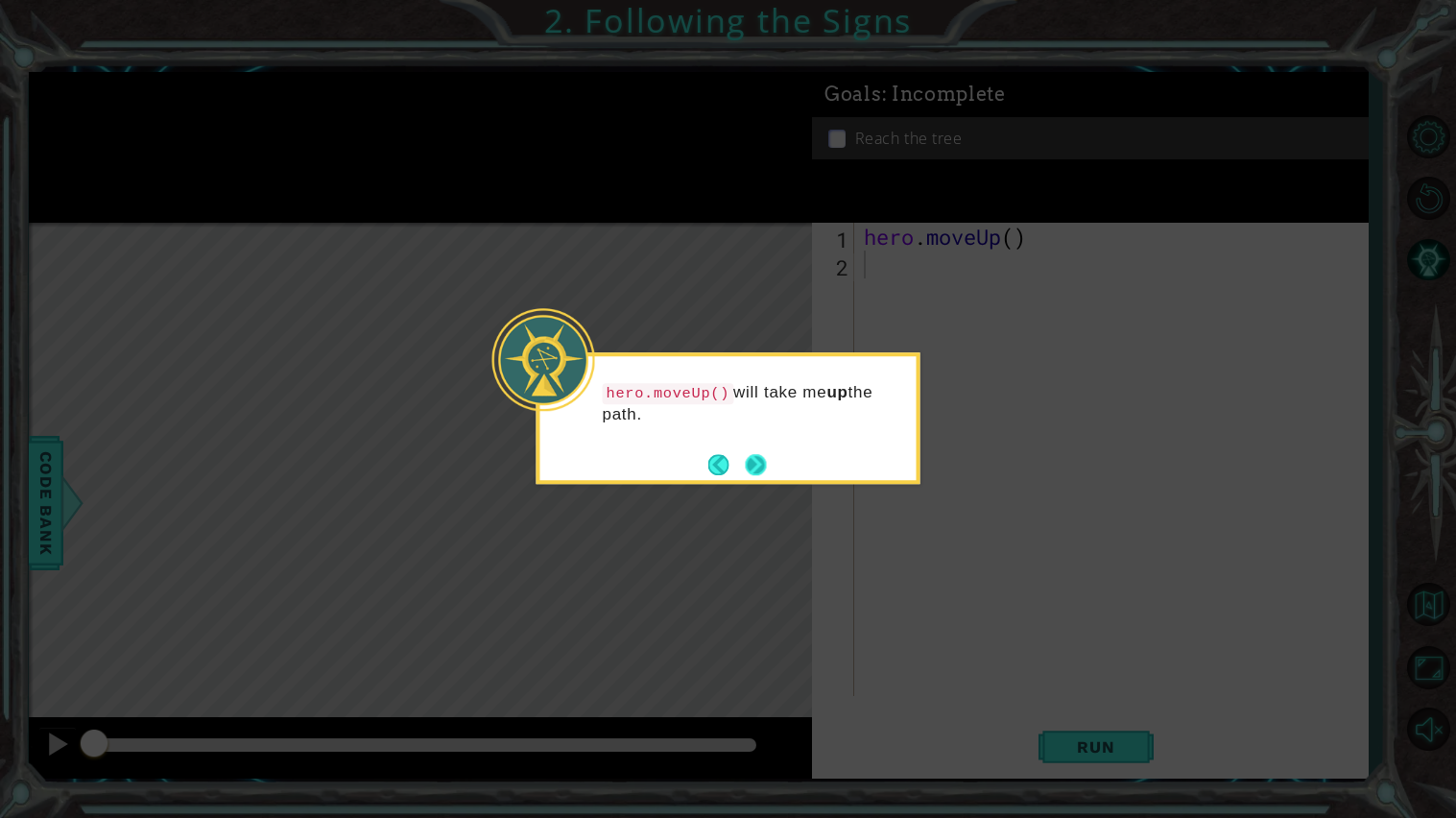
click at [760, 474] on button "Next" at bounding box center [756, 465] width 22 height 22
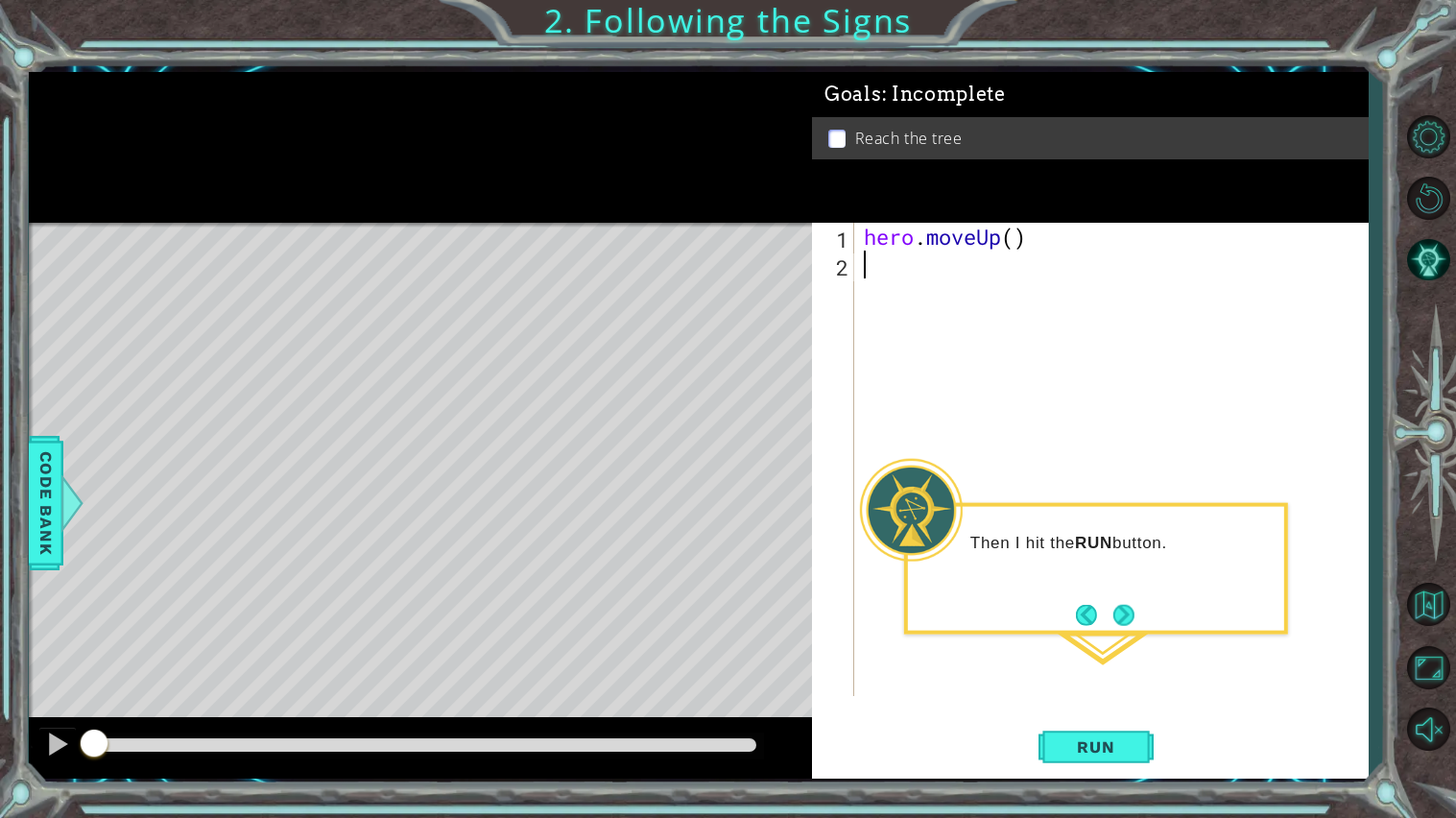
click at [1017, 247] on div "hero . moveUp ( )" at bounding box center [1116, 487] width 512 height 529
type textarea "hero.moveUp(2)"
click at [1079, 741] on span "Run" at bounding box center [1095, 747] width 76 height 19
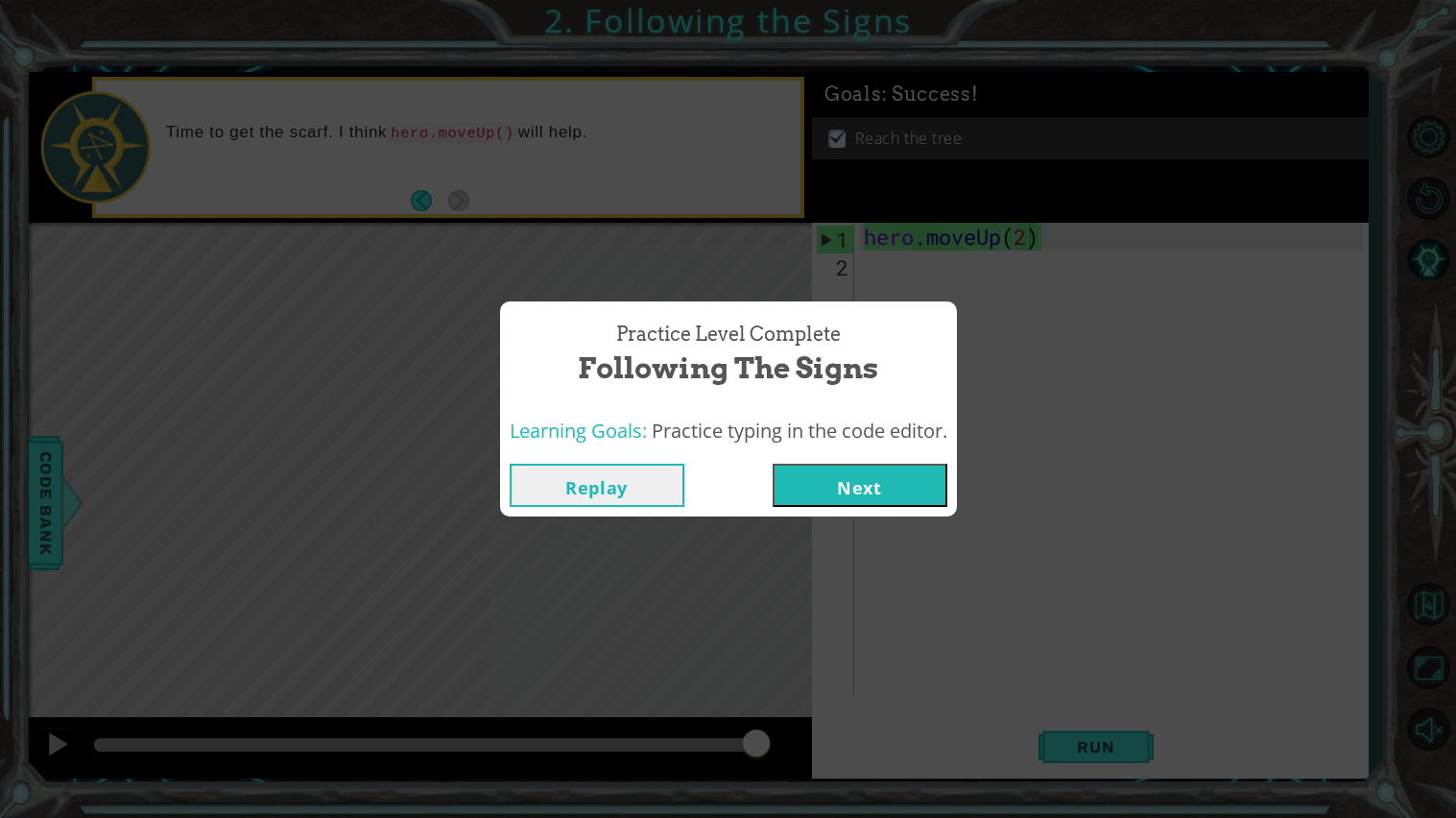
click at [909, 485] on button "Next" at bounding box center [859, 485] width 175 height 44
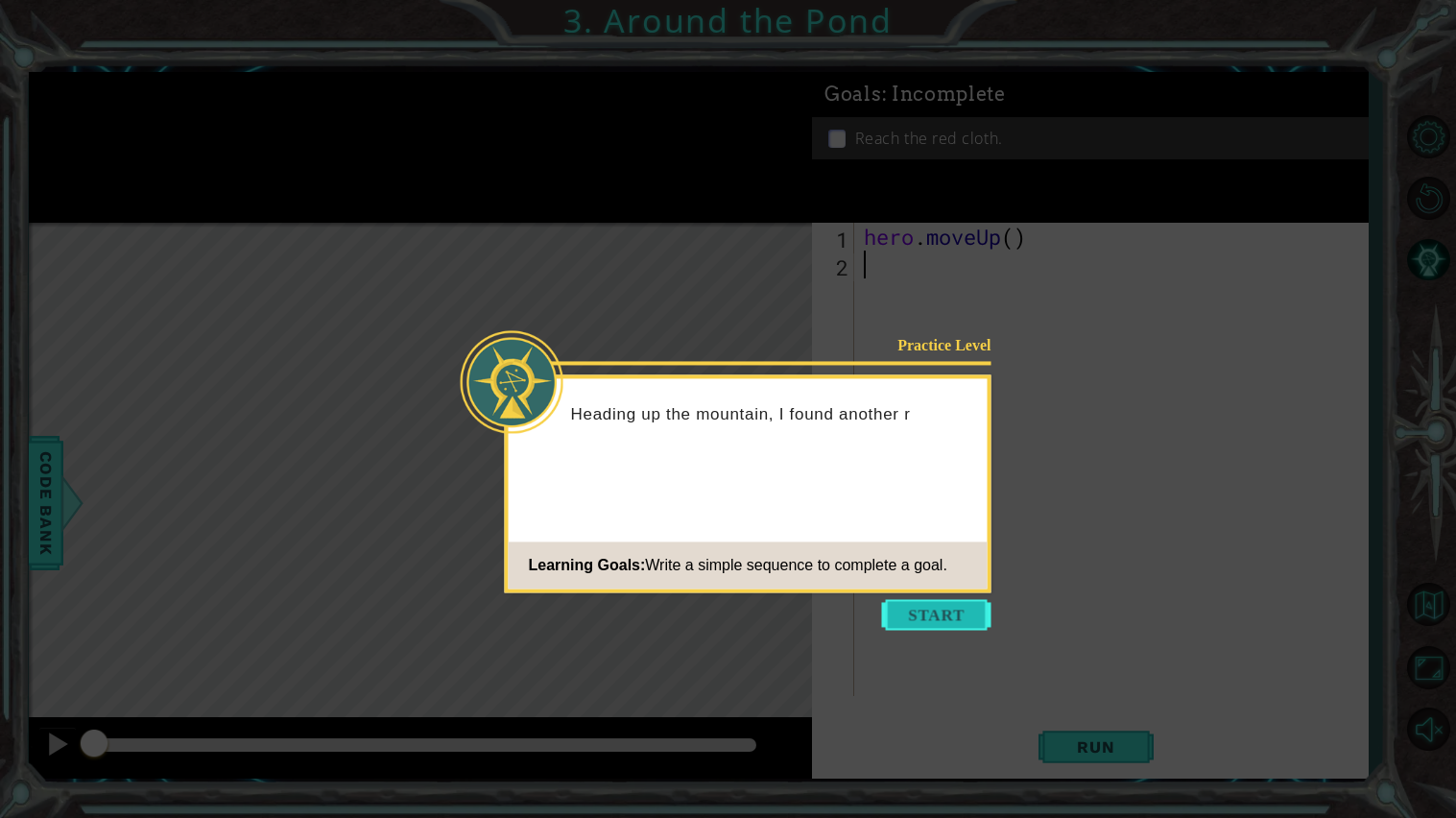
click at [946, 615] on button "Start" at bounding box center [936, 614] width 110 height 31
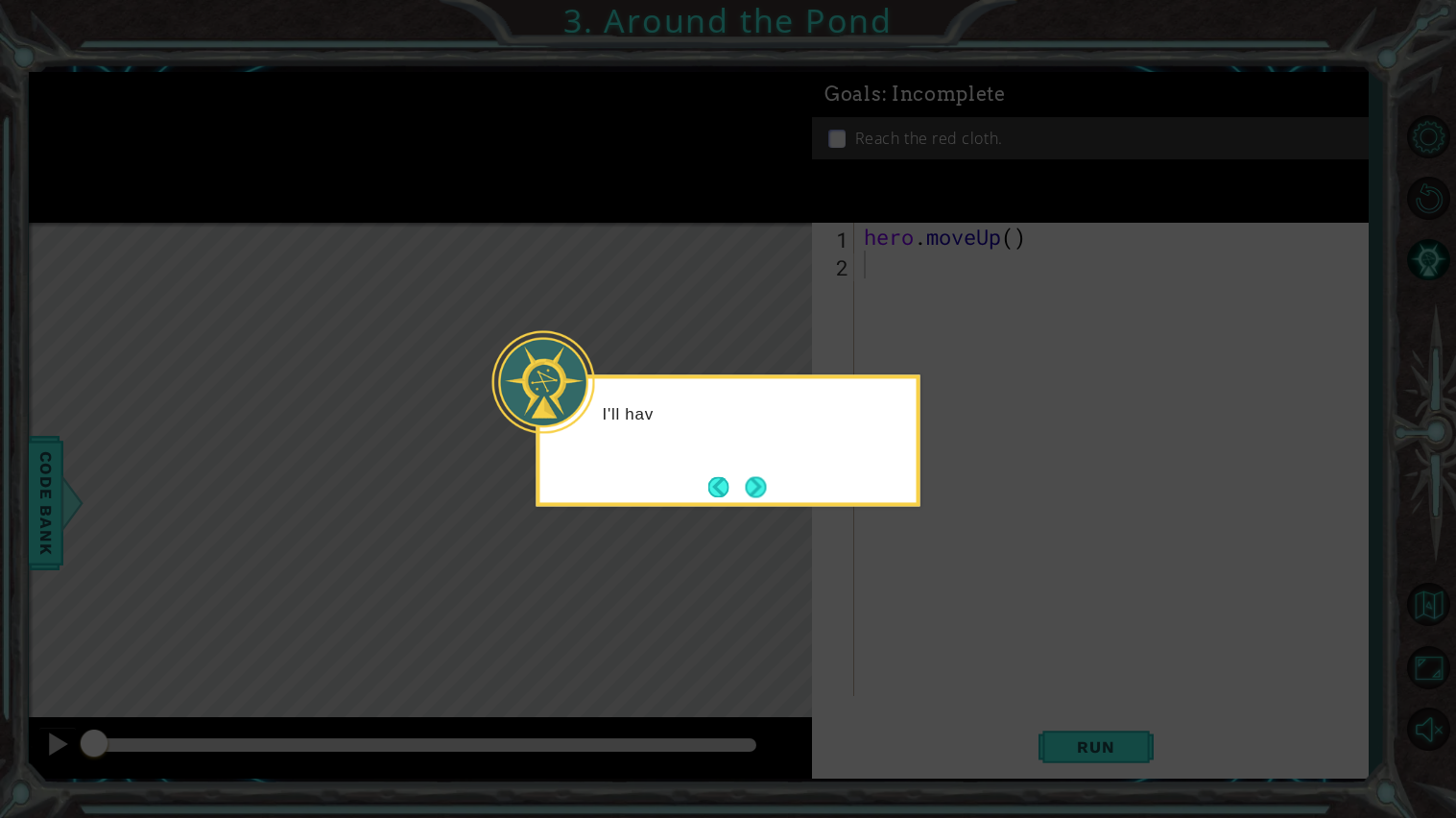
click at [942, 613] on icon at bounding box center [728, 409] width 1456 height 818
click at [951, 611] on icon at bounding box center [728, 409] width 1456 height 818
click at [745, 485] on button "Next" at bounding box center [756, 487] width 21 height 21
